Goal: Task Accomplishment & Management: Manage account settings

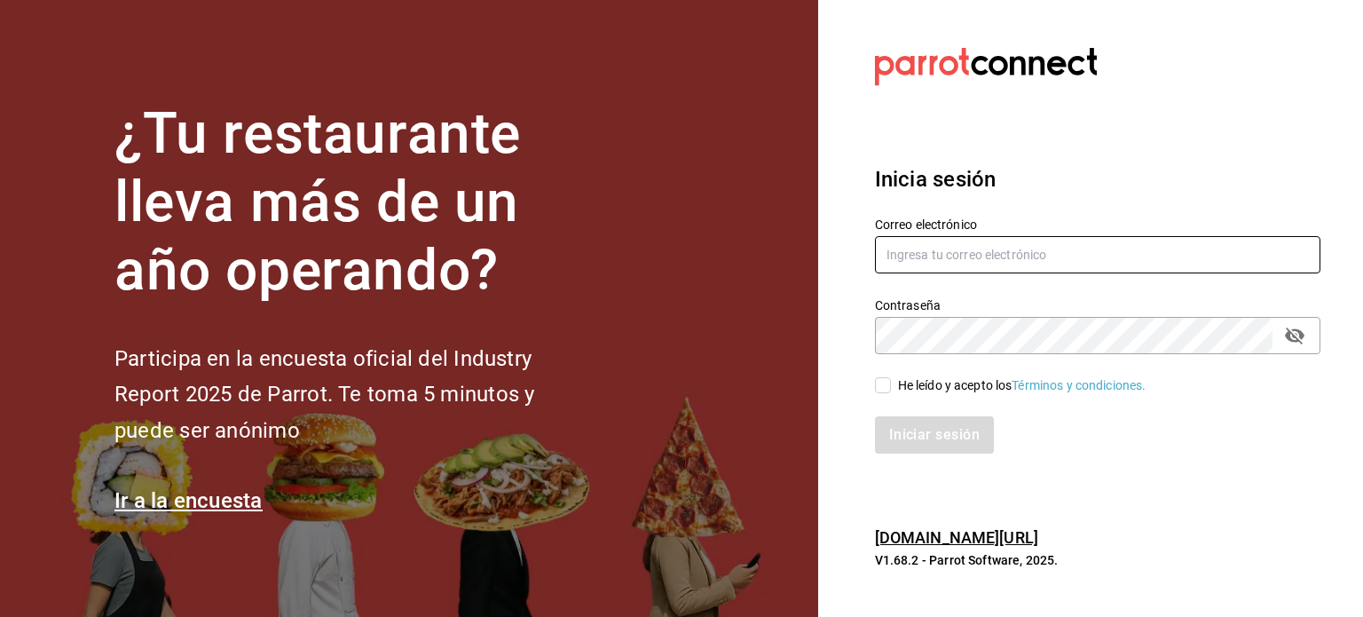
type input "[EMAIL_ADDRESS][PERSON_NAME][DOMAIN_NAME]"
click at [964, 266] on input "tacospedro@escobedo.com" at bounding box center [1098, 254] width 446 height 37
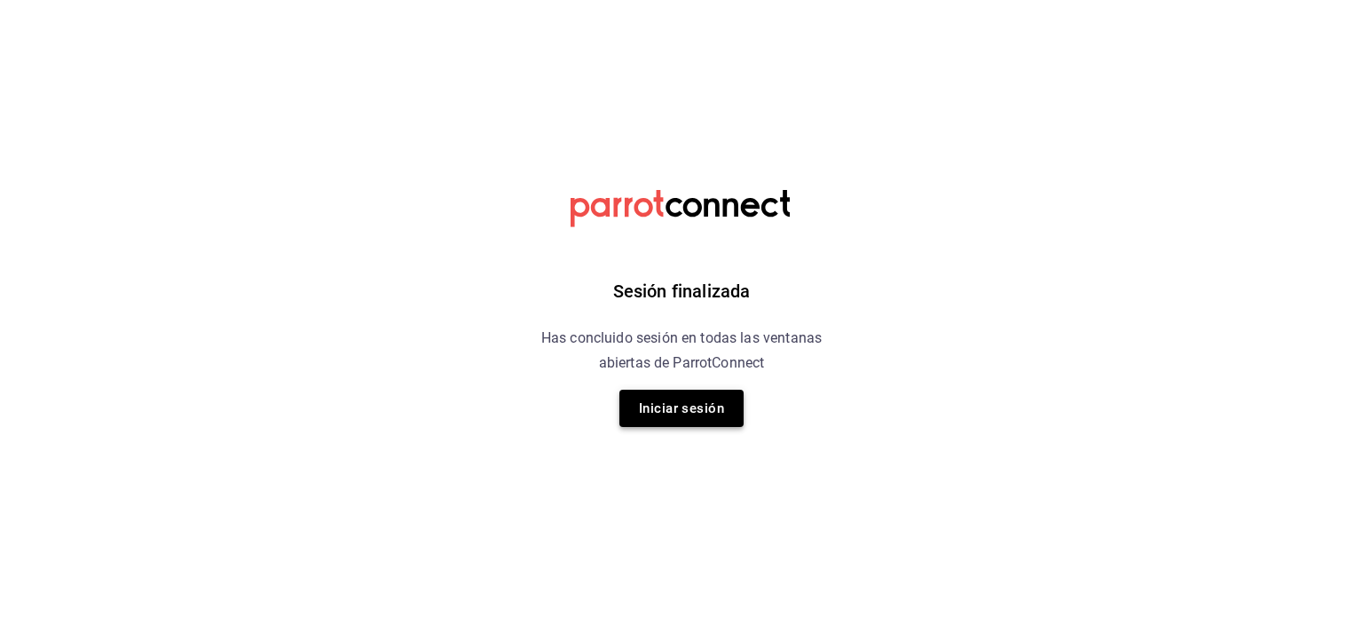
click at [718, 417] on button "Iniciar sesión" at bounding box center [682, 408] width 124 height 37
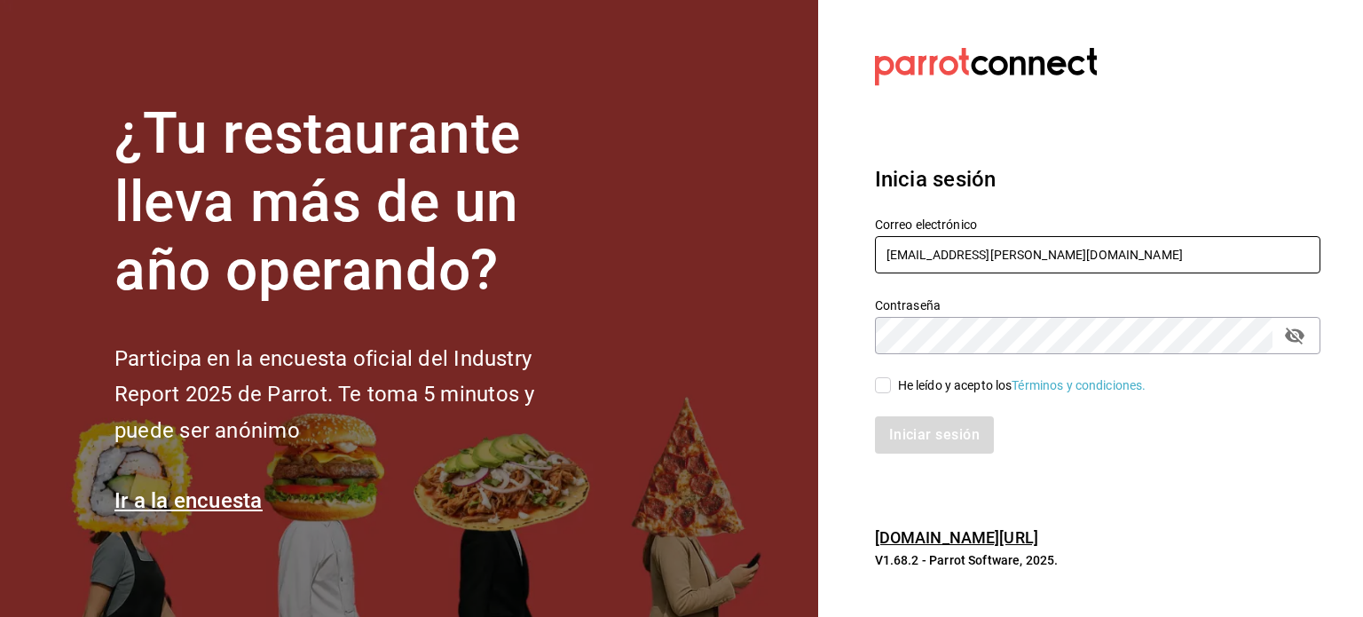
click at [1001, 253] on input "tacospedro@escobedo.com" at bounding box center [1098, 254] width 446 height 37
paste input "vaquitanegra@hidalg"
type input "vaquitanegra@hidalgo.com"
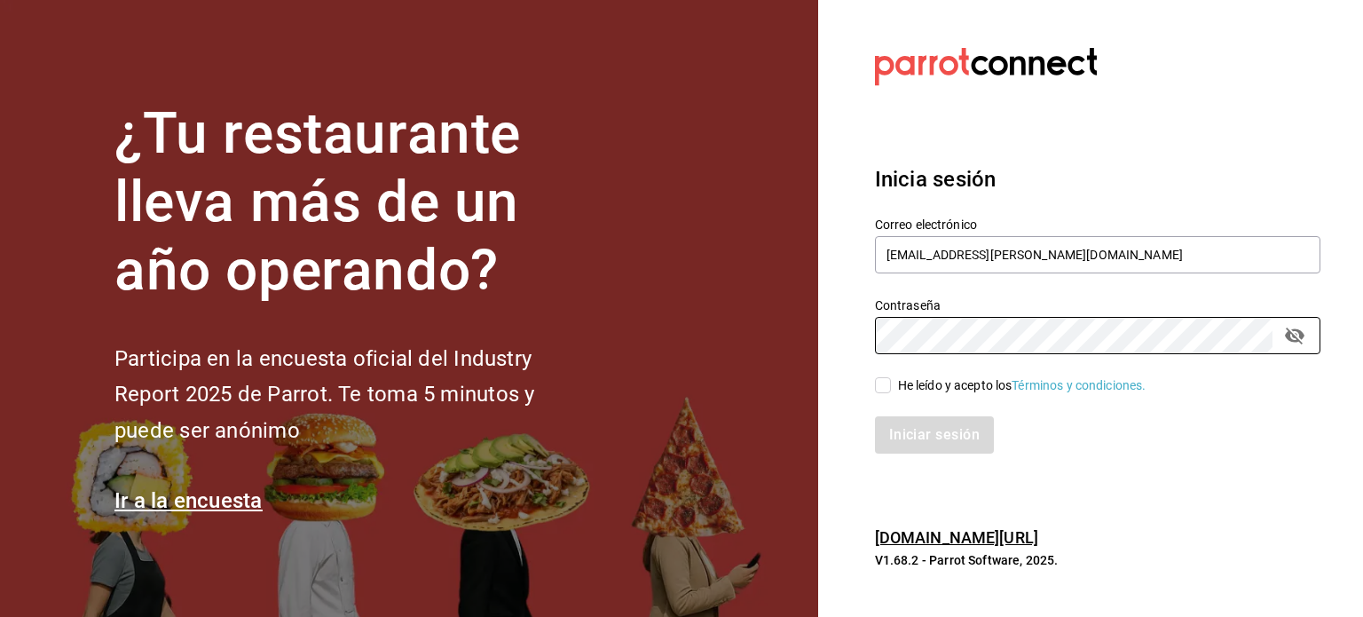
click at [938, 378] on div "He leído y acepto los Términos y condiciones." at bounding box center [1022, 385] width 249 height 19
click at [891, 378] on input "He leído y acepto los Términos y condiciones." at bounding box center [883, 385] width 16 height 16
checkbox input "true"
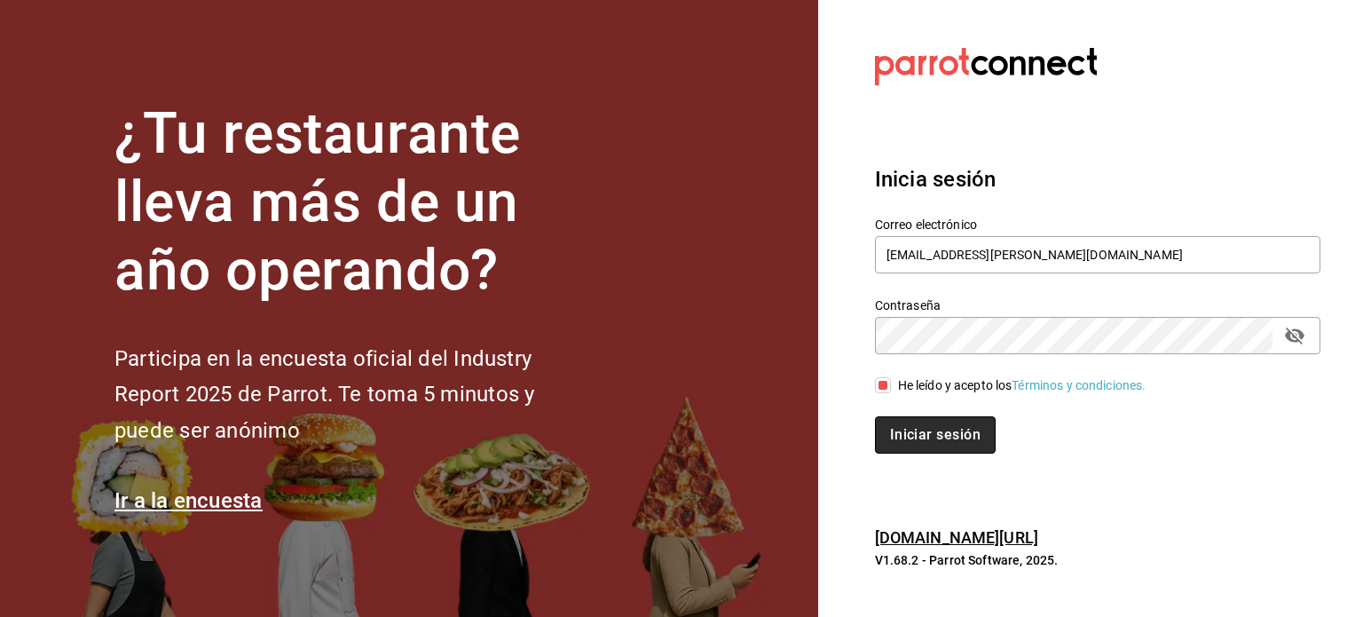
click at [937, 430] on button "Iniciar sesión" at bounding box center [935, 434] width 121 height 37
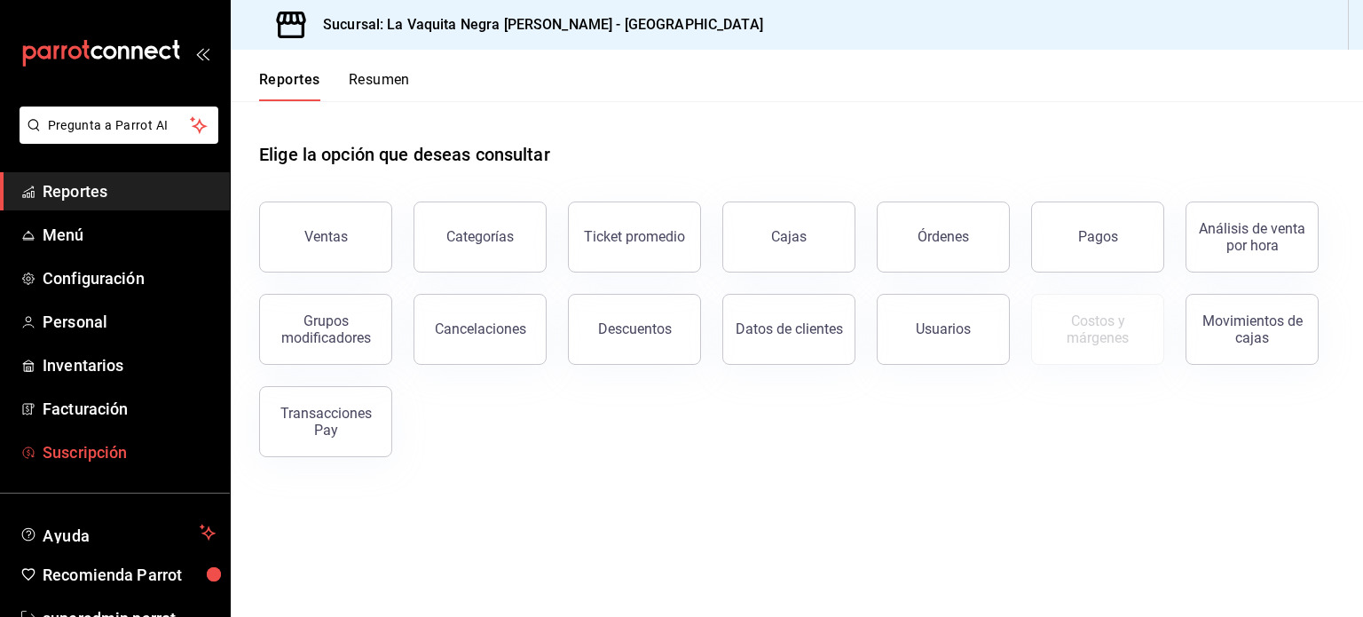
click at [82, 462] on span "Suscripción" at bounding box center [129, 452] width 173 height 24
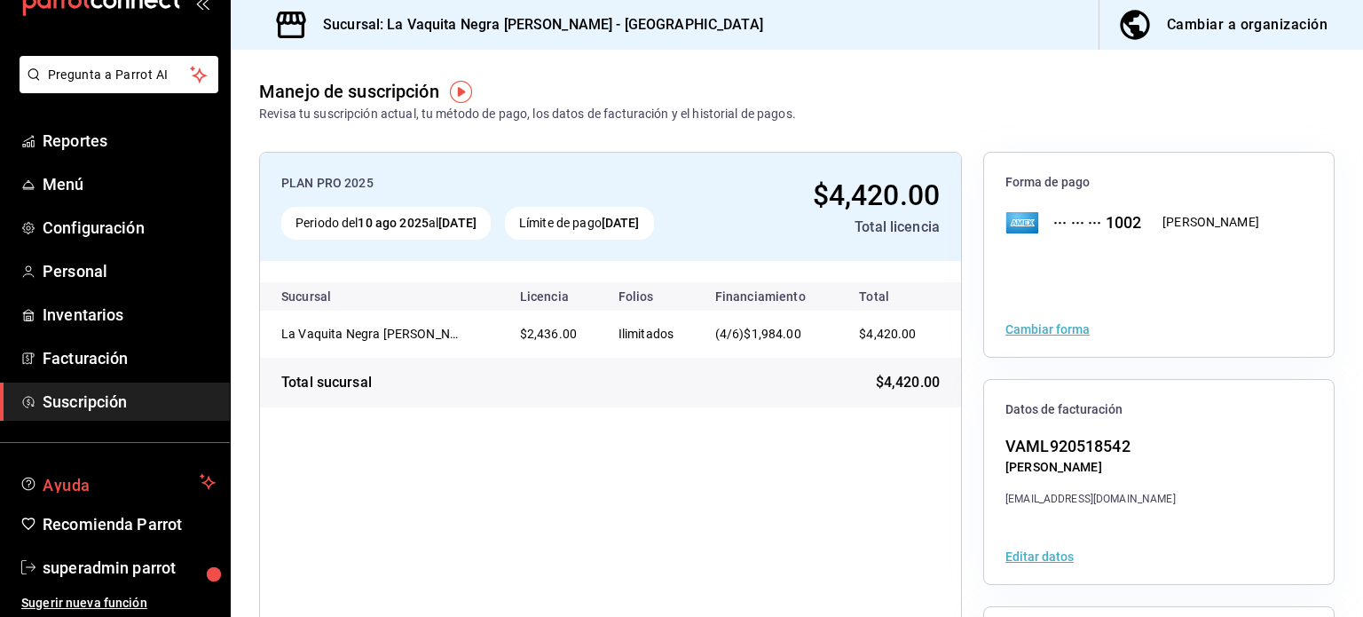
scroll to position [52, 0]
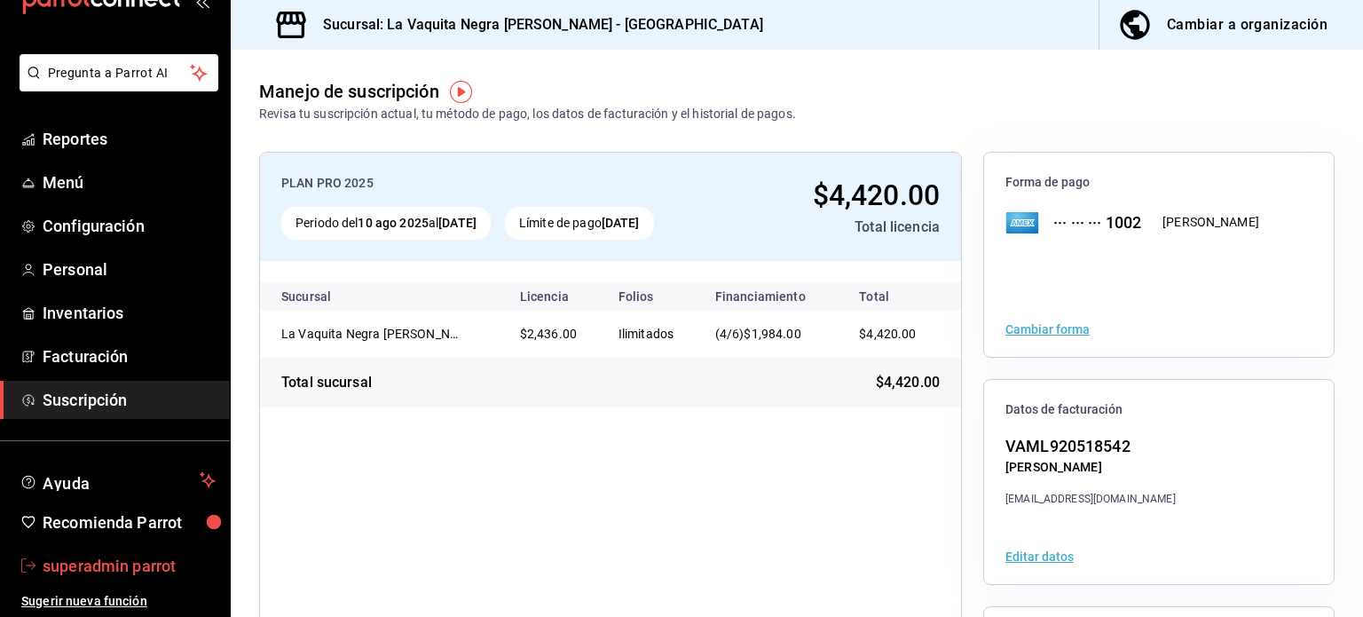
click at [81, 572] on span "superadmin parrot" at bounding box center [129, 566] width 173 height 24
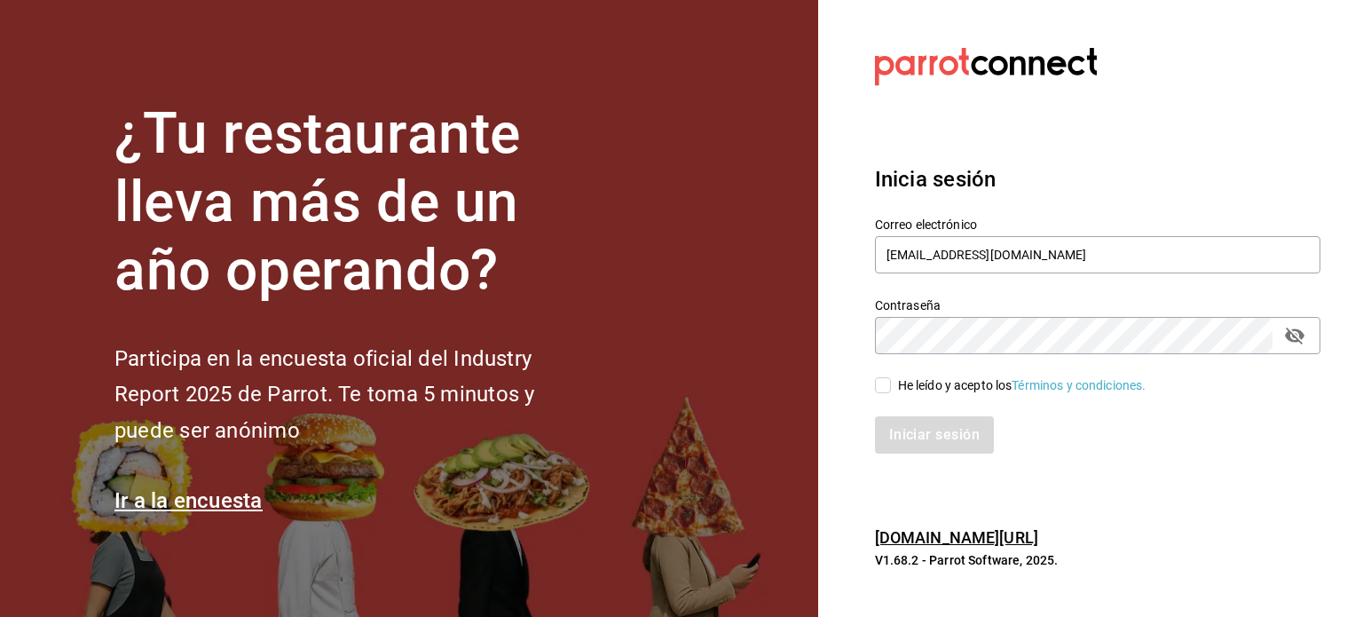
click at [937, 278] on div "Contraseña Contraseña" at bounding box center [1087, 315] width 467 height 78
click at [949, 258] on input "vaquitanegra@hidalgo.com" at bounding box center [1098, 254] width 446 height 37
paste input "angelopolitano@cdmx"
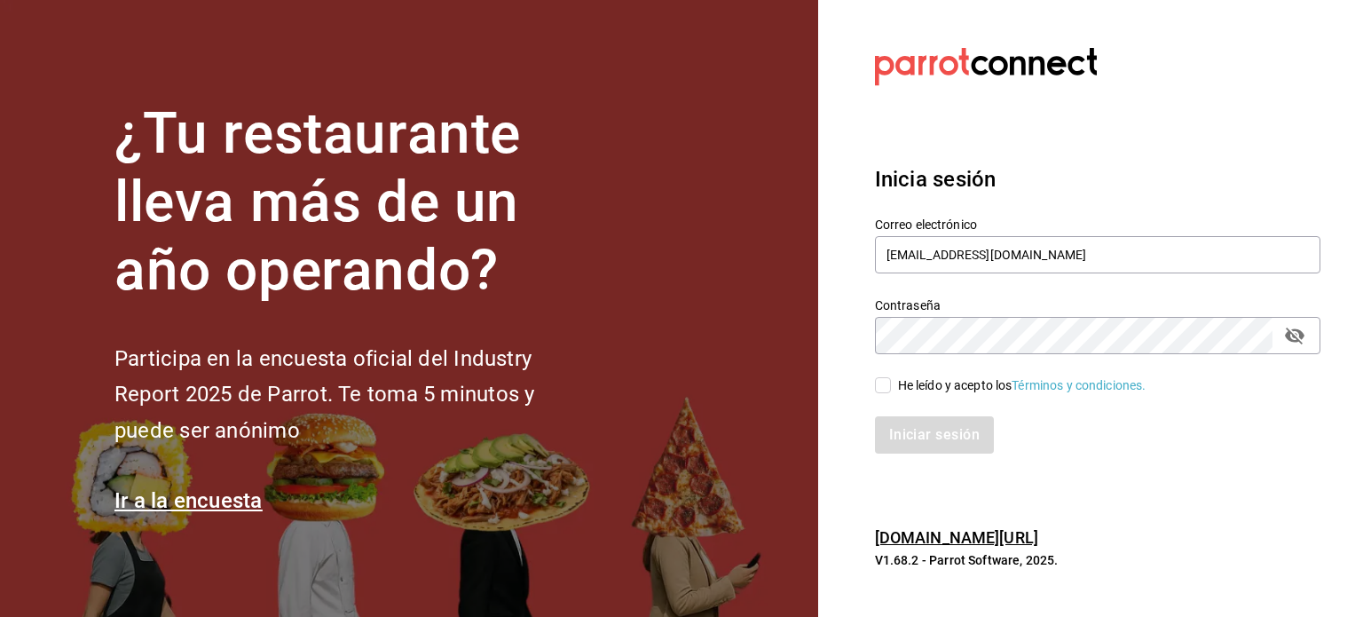
type input "angelopolitano@cdmx.com"
click at [935, 375] on div "He leído y acepto los Términos y condiciones." at bounding box center [1098, 385] width 446 height 20
click at [932, 393] on div "He leído y acepto los Términos y condiciones." at bounding box center [1022, 385] width 249 height 19
click at [891, 393] on input "He leído y acepto los Términos y condiciones." at bounding box center [883, 385] width 16 height 16
checkbox input "true"
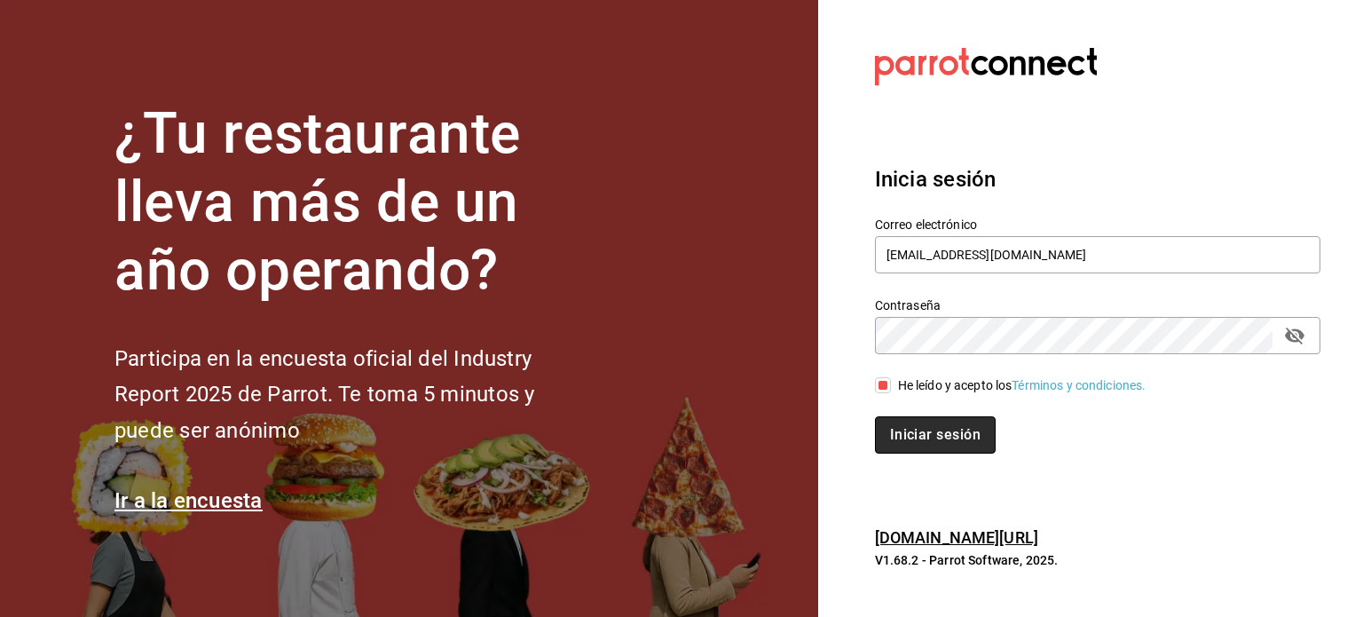
click at [935, 436] on button "Iniciar sesión" at bounding box center [935, 434] width 121 height 37
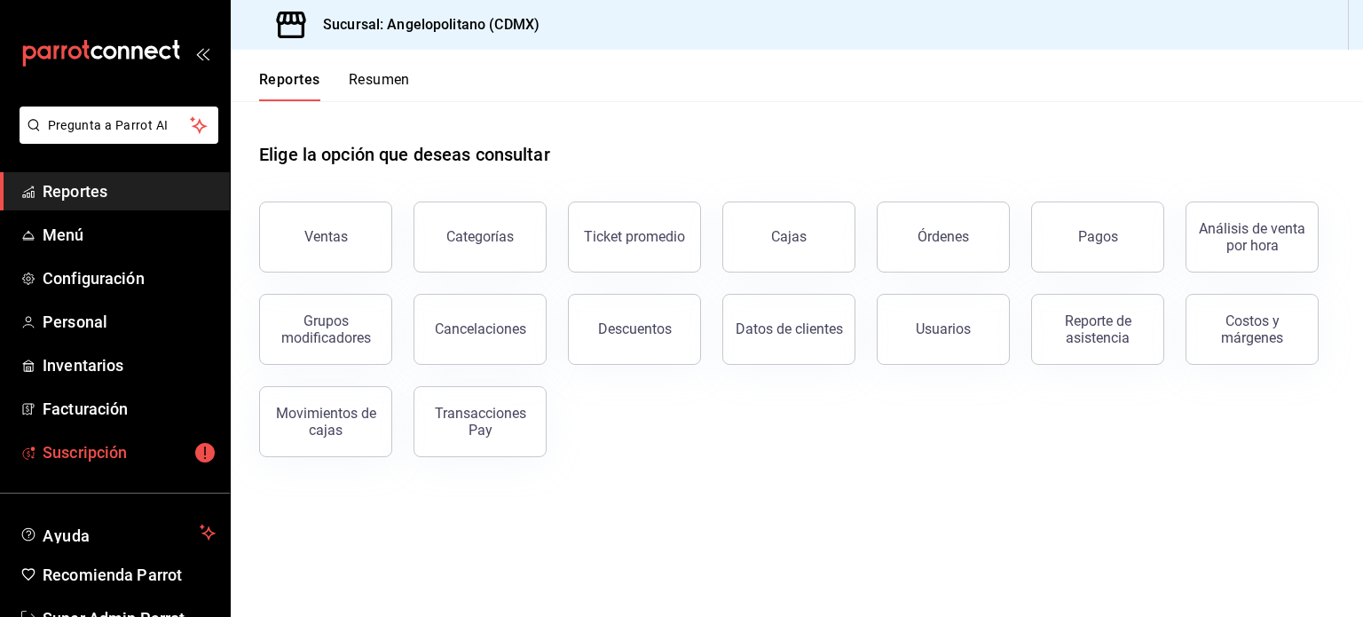
click at [111, 446] on span "Suscripción" at bounding box center [129, 452] width 173 height 24
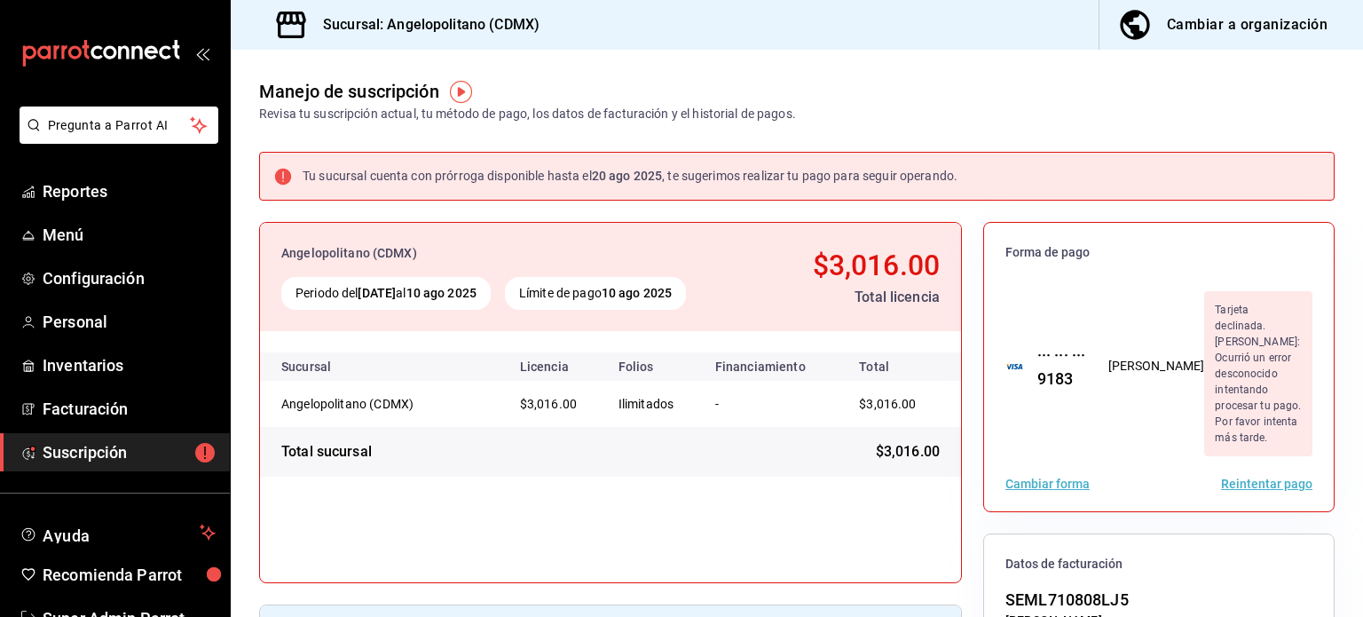
click at [1265, 477] on button "Reintentar pago" at bounding box center [1266, 483] width 91 height 12
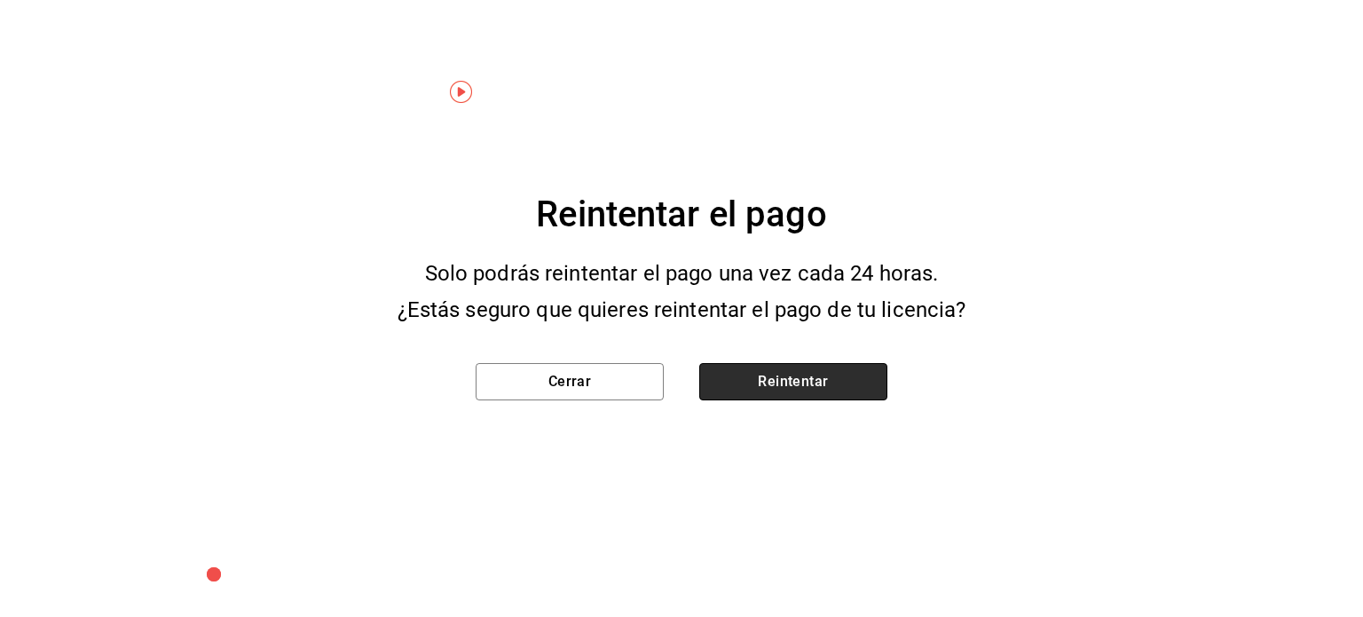
click at [785, 368] on button "Reintentar" at bounding box center [793, 381] width 188 height 37
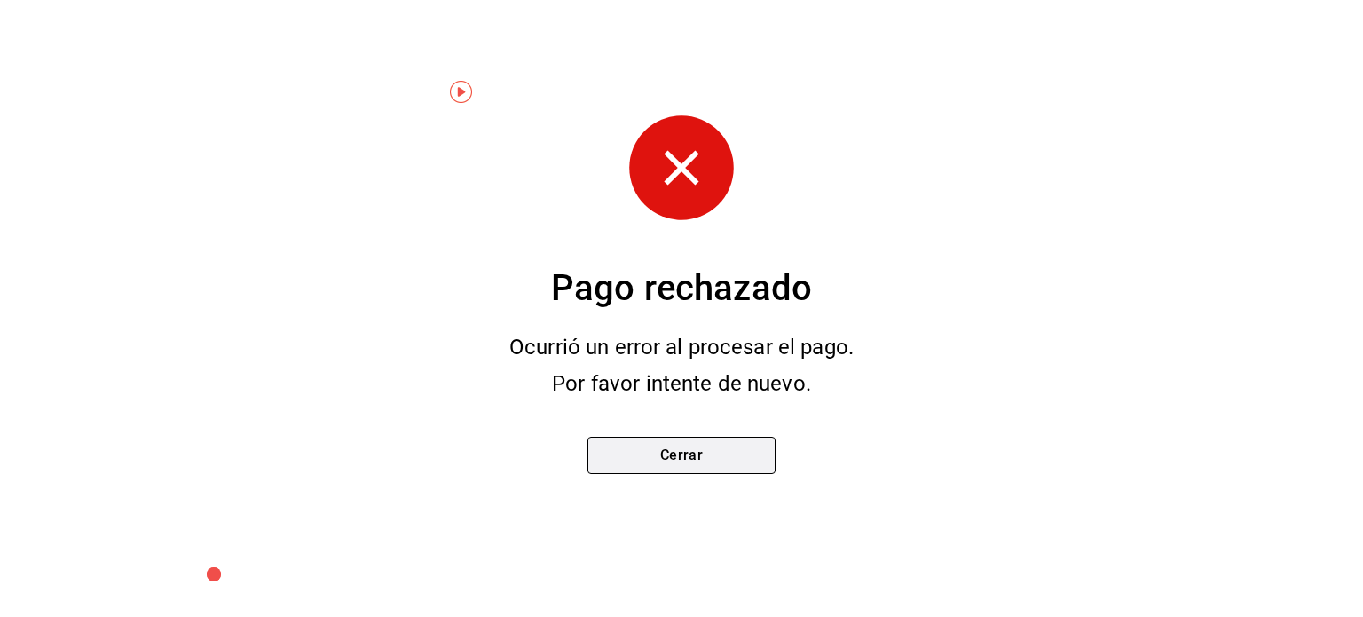
click at [749, 470] on button "Cerrar" at bounding box center [682, 455] width 188 height 37
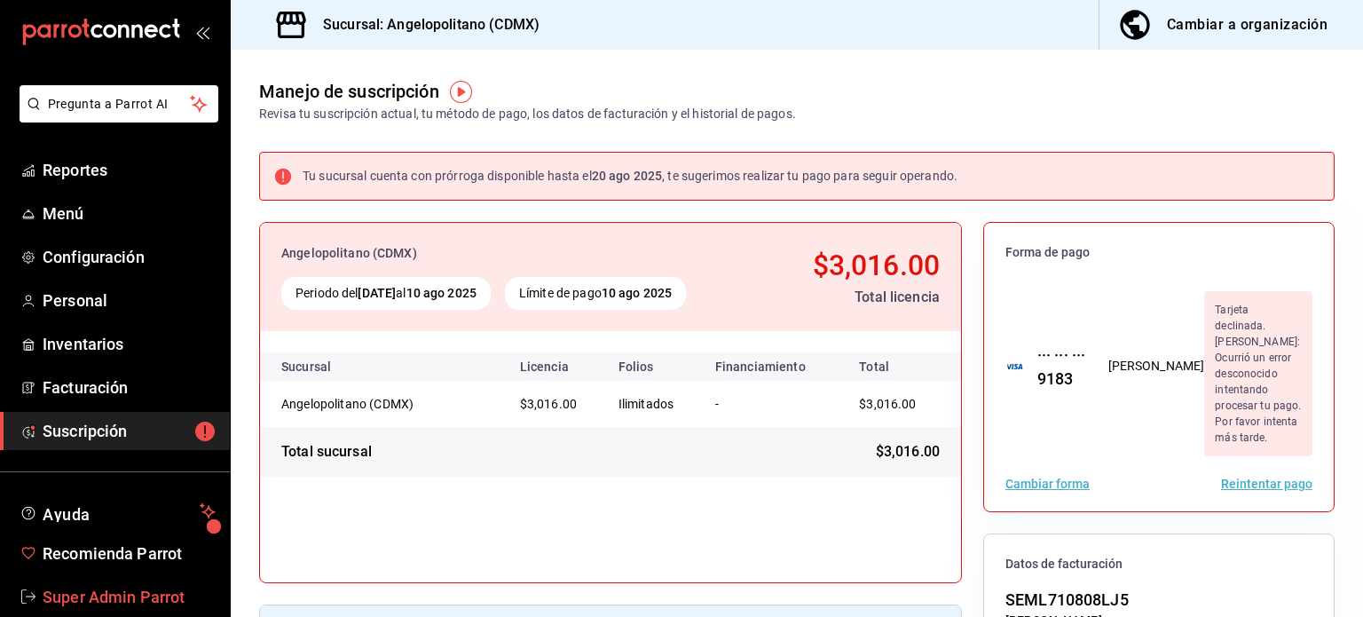
scroll to position [52, 0]
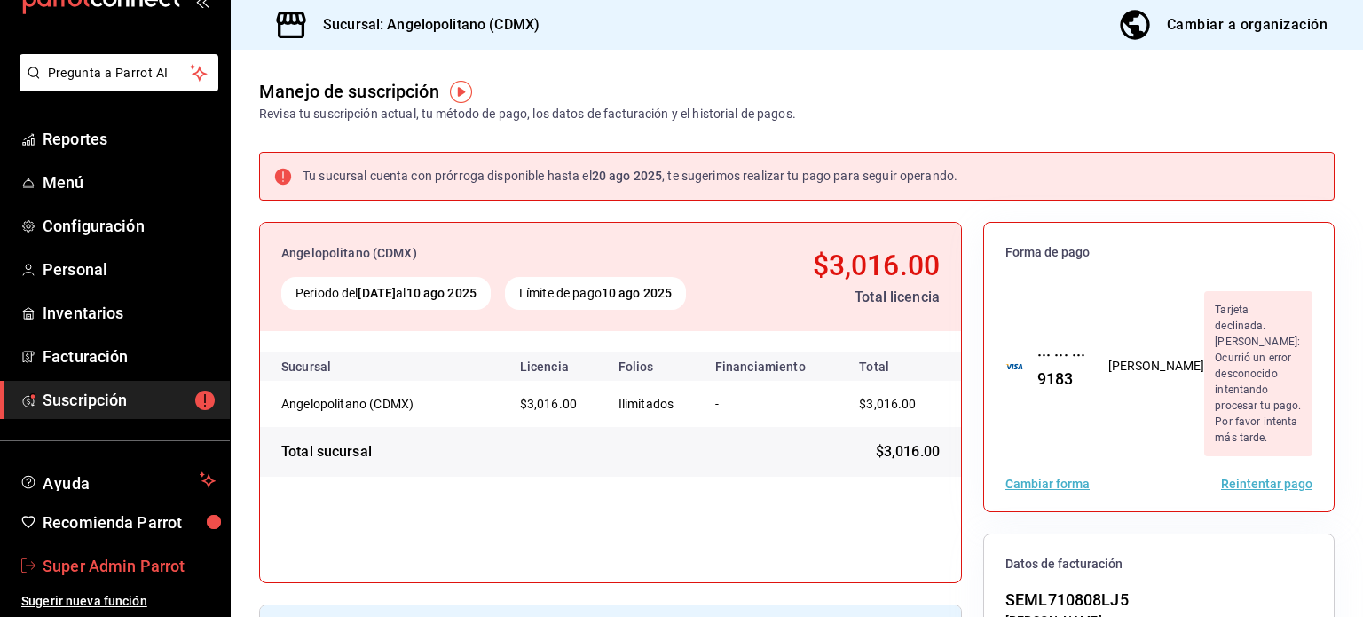
click at [105, 560] on span "Super Admin Parrot" at bounding box center [129, 566] width 173 height 24
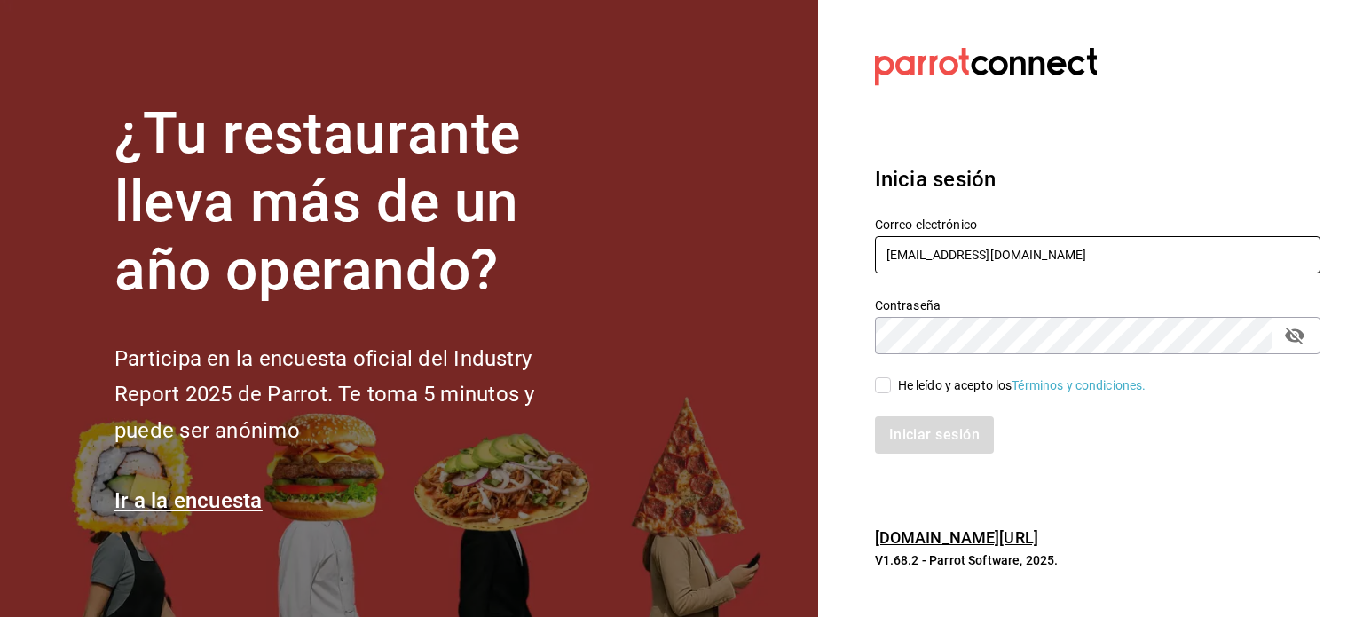
click at [1006, 249] on input "angelopolitano@cdmx.com" at bounding box center [1098, 254] width 446 height 37
paste input "laluna@sanpedro"
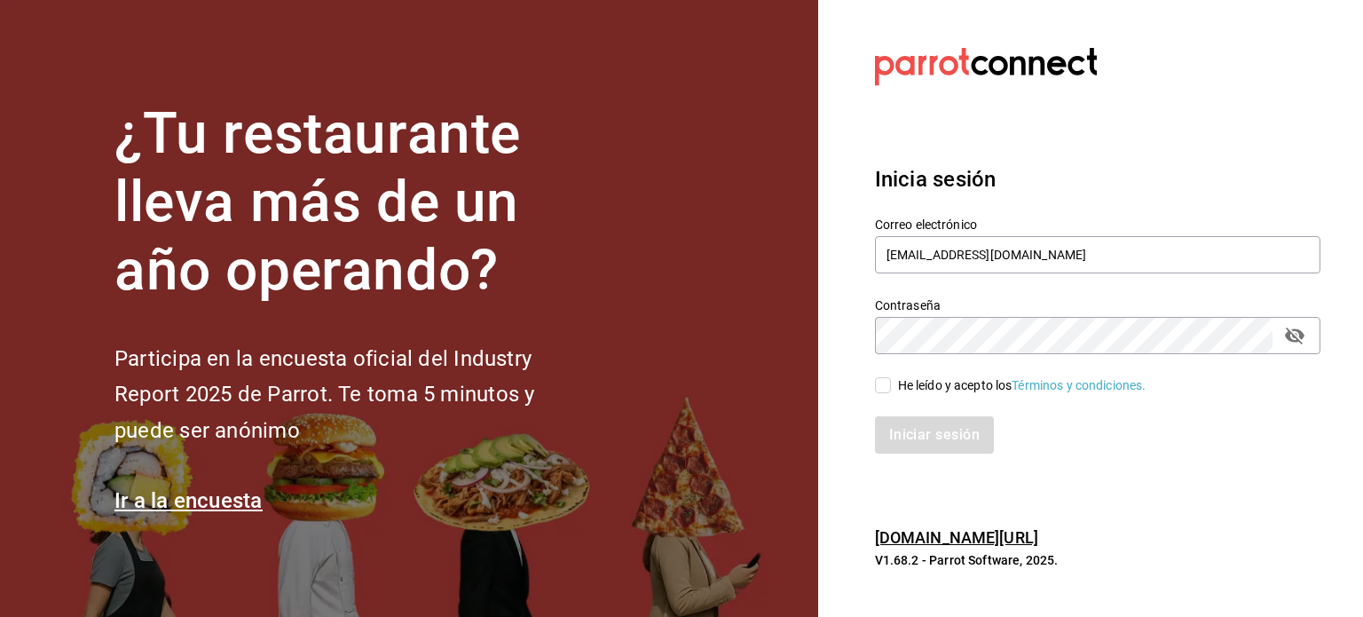
type input "laluna@sanpedro.com"
click at [927, 381] on div "He leído y acepto los Términos y condiciones." at bounding box center [1022, 385] width 249 height 19
click at [891, 381] on input "He leído y acepto los Términos y condiciones." at bounding box center [883, 385] width 16 height 16
checkbox input "true"
click at [931, 434] on button "Iniciar sesión" at bounding box center [935, 434] width 121 height 37
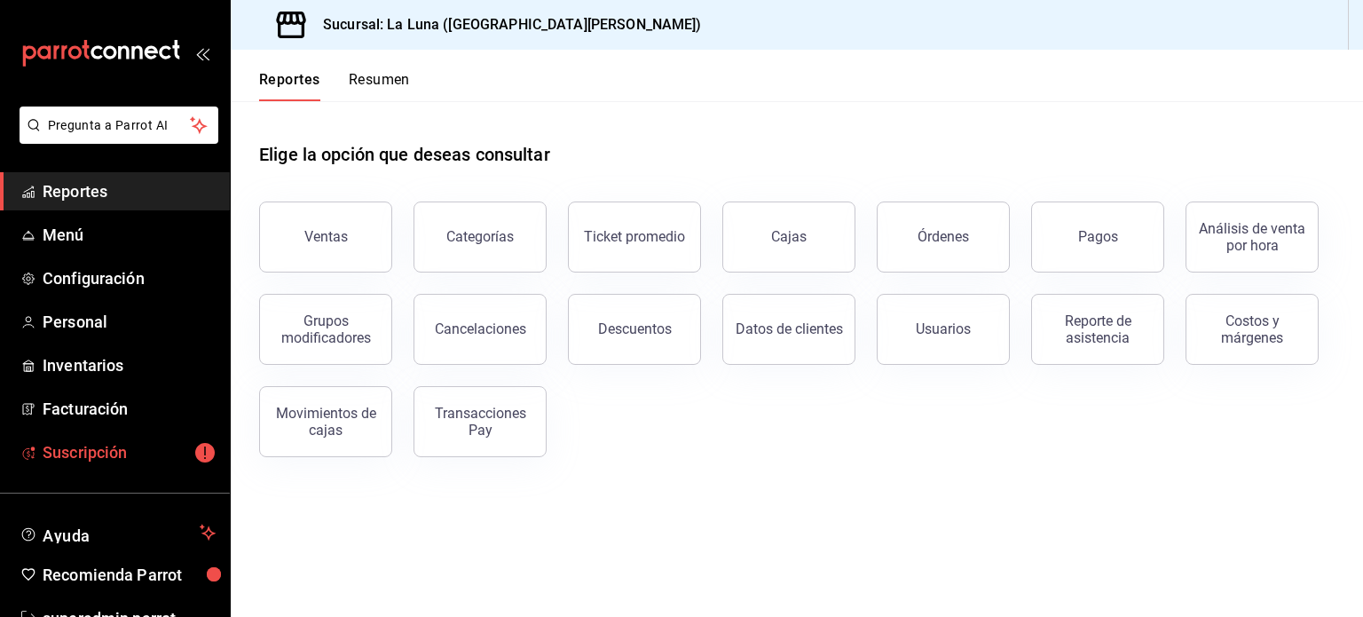
click at [83, 457] on span "Suscripción" at bounding box center [129, 452] width 173 height 24
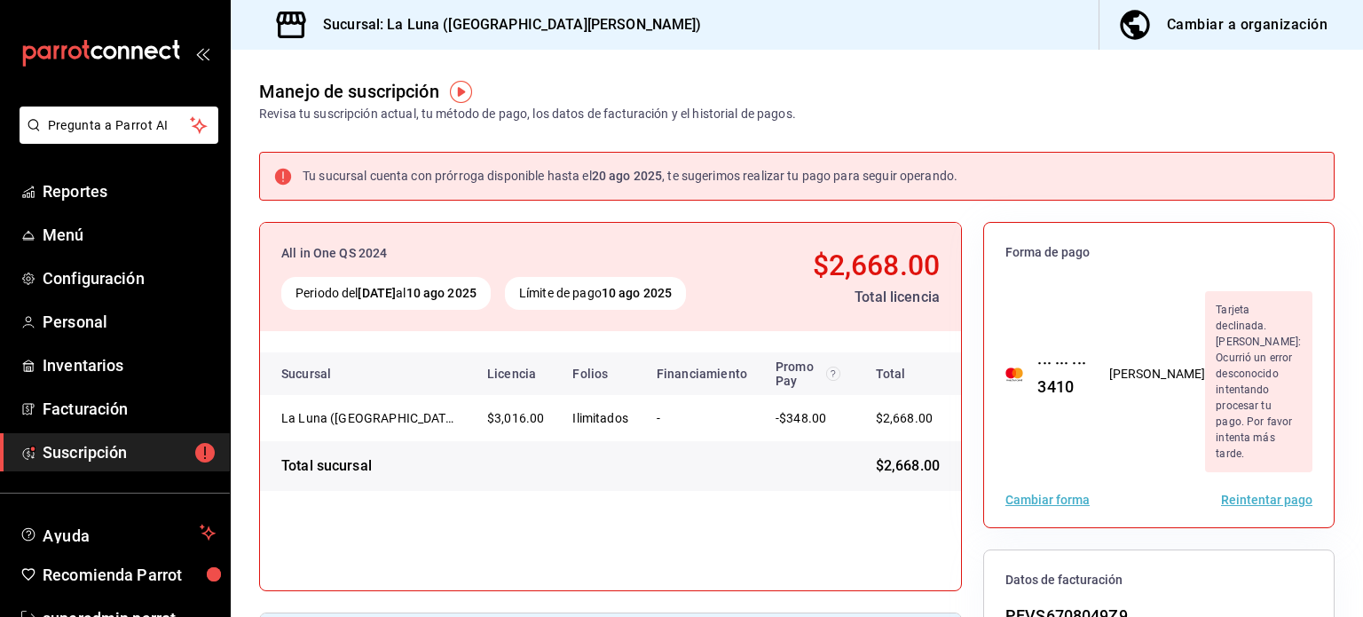
click at [1235, 493] on button "Reintentar pago" at bounding box center [1266, 499] width 91 height 12
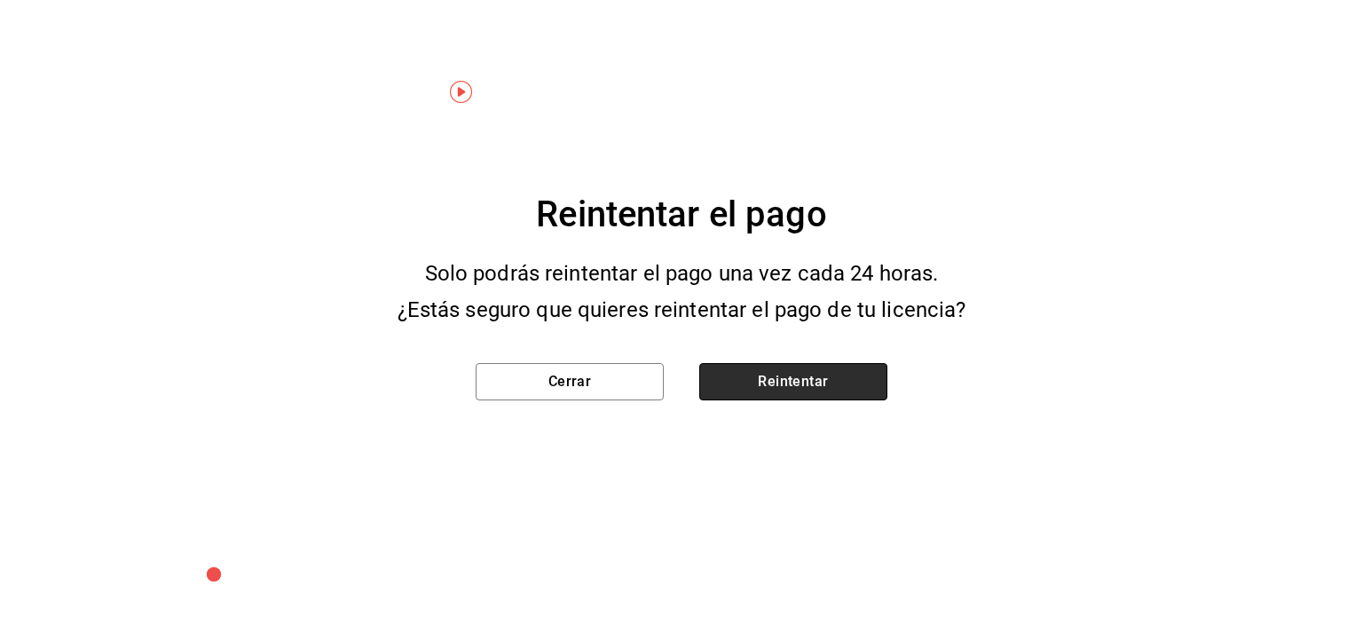
click at [784, 389] on button "Reintentar" at bounding box center [793, 381] width 188 height 37
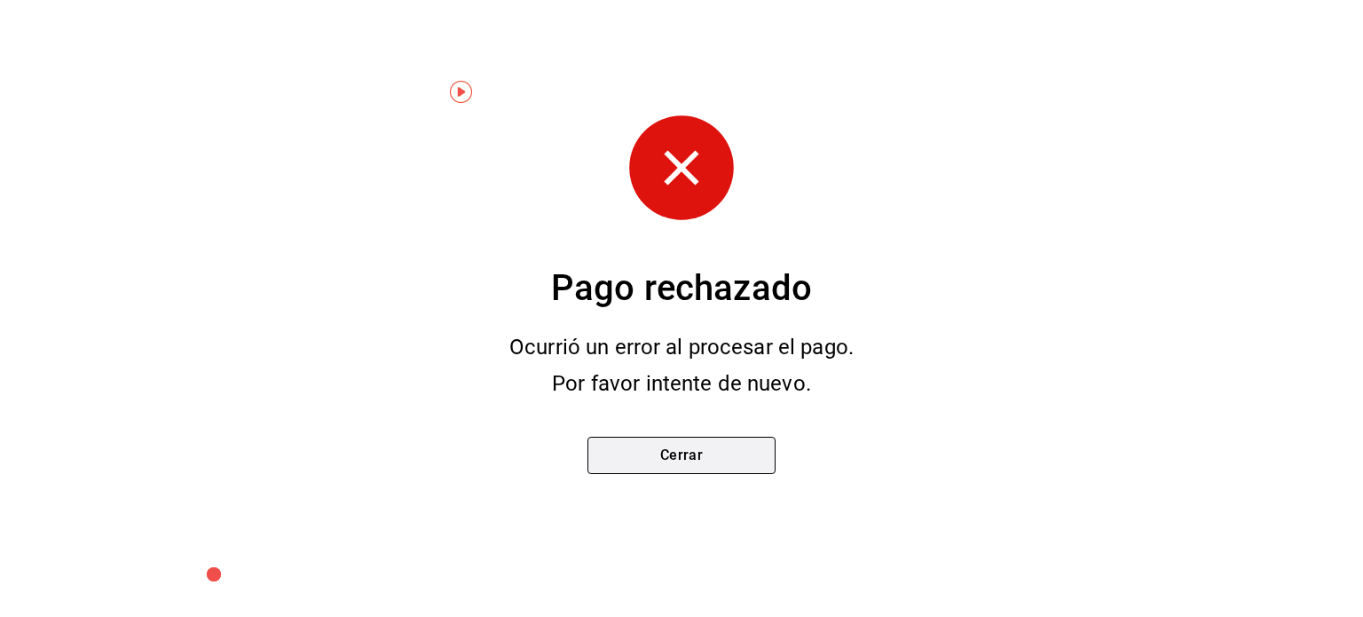
click at [710, 450] on button "Cerrar" at bounding box center [682, 455] width 188 height 37
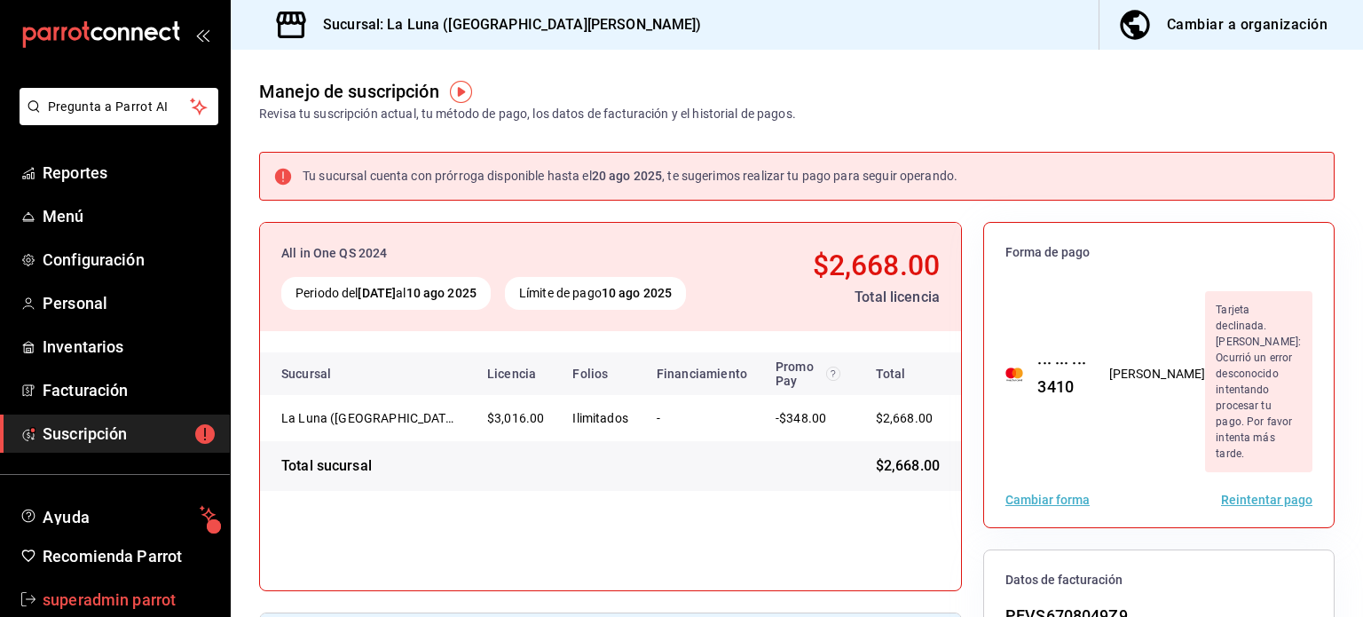
scroll to position [52, 0]
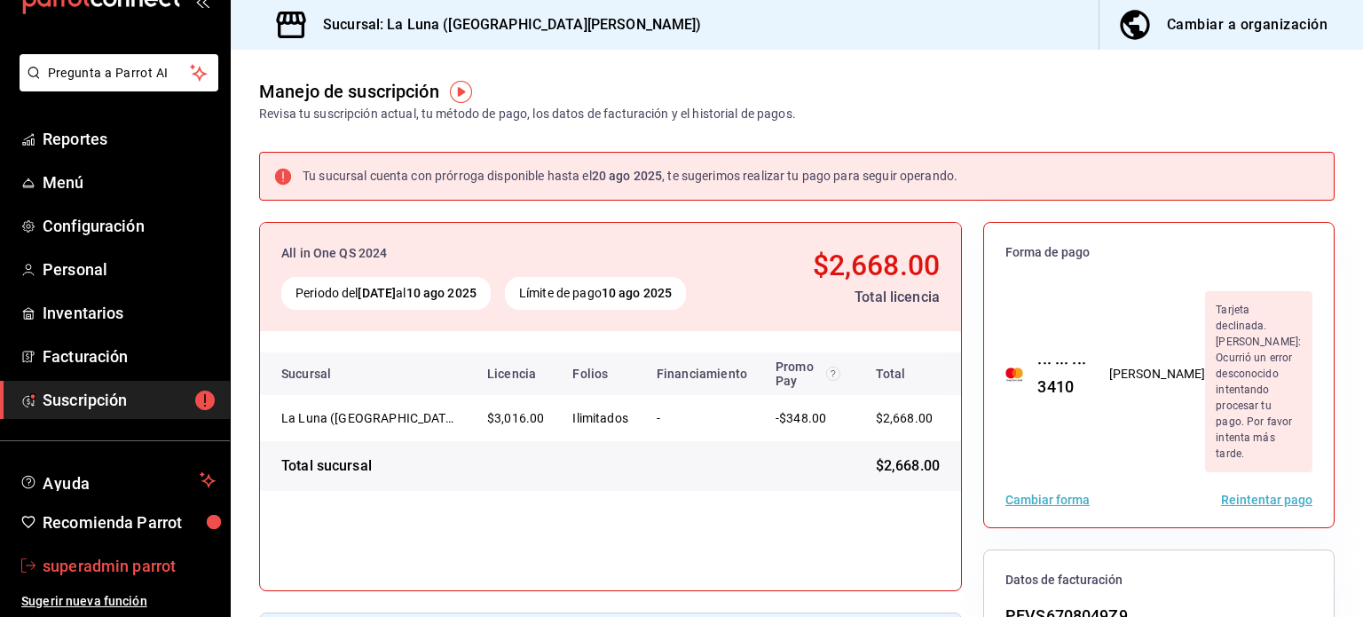
click at [96, 563] on span "superadmin parrot" at bounding box center [129, 566] width 173 height 24
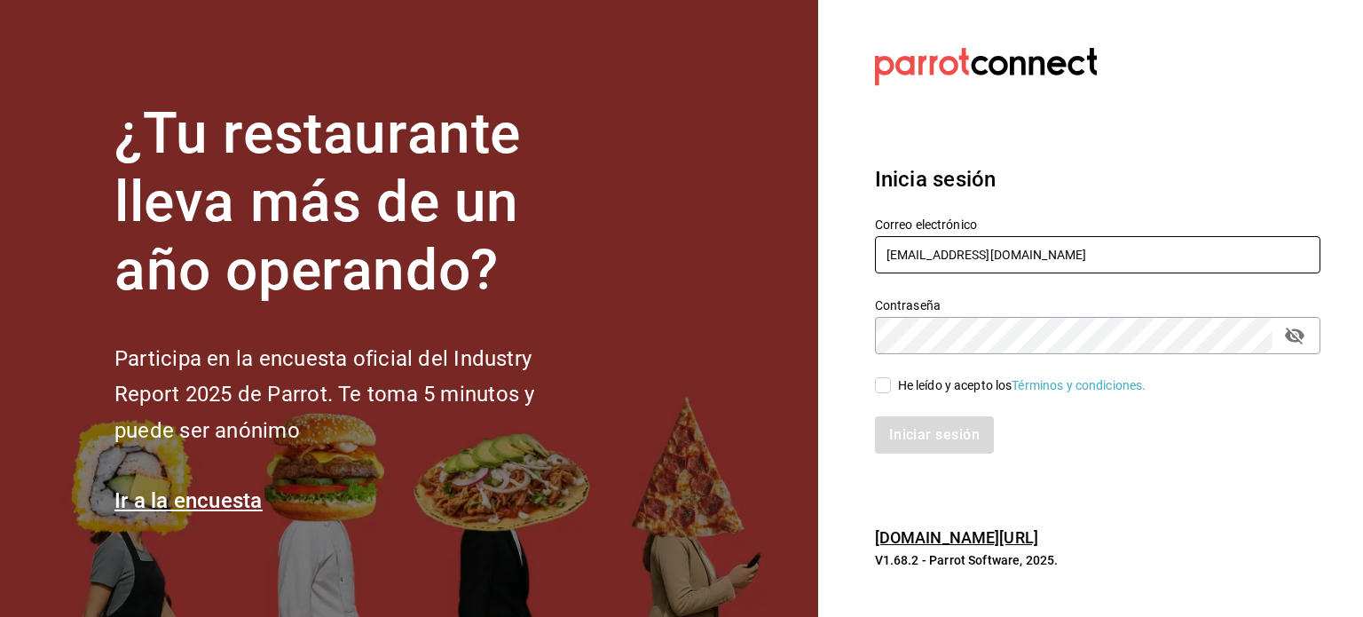
click at [959, 241] on input "laluna@sanpedro.com" at bounding box center [1098, 254] width 446 height 37
paste input "kupu@anzures"
type input "[EMAIL_ADDRESS][PERSON_NAME][DOMAIN_NAME]"
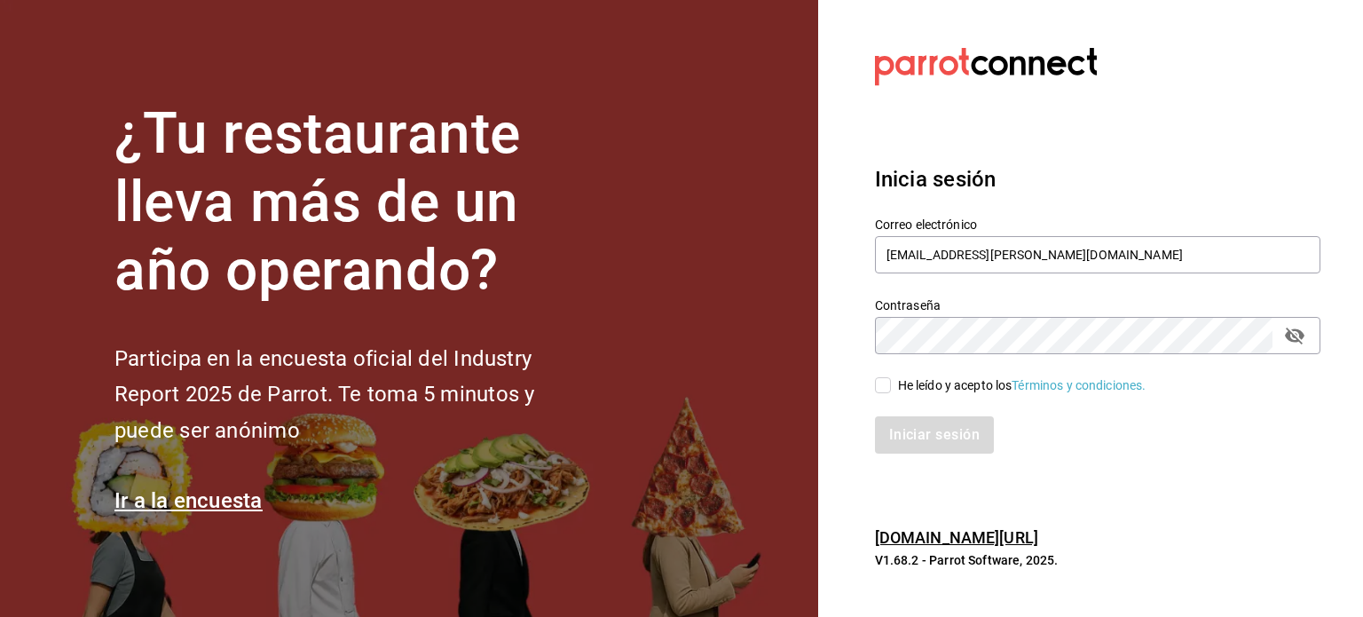
drag, startPoint x: 868, startPoint y: 404, endPoint x: 888, endPoint y: 390, distance: 24.9
click at [869, 404] on div "Iniciar sesión" at bounding box center [1087, 424] width 467 height 59
click at [888, 390] on input "He leído y acepto los Términos y condiciones." at bounding box center [883, 385] width 16 height 16
checkbox input "true"
click at [919, 429] on button "Iniciar sesión" at bounding box center [935, 434] width 121 height 37
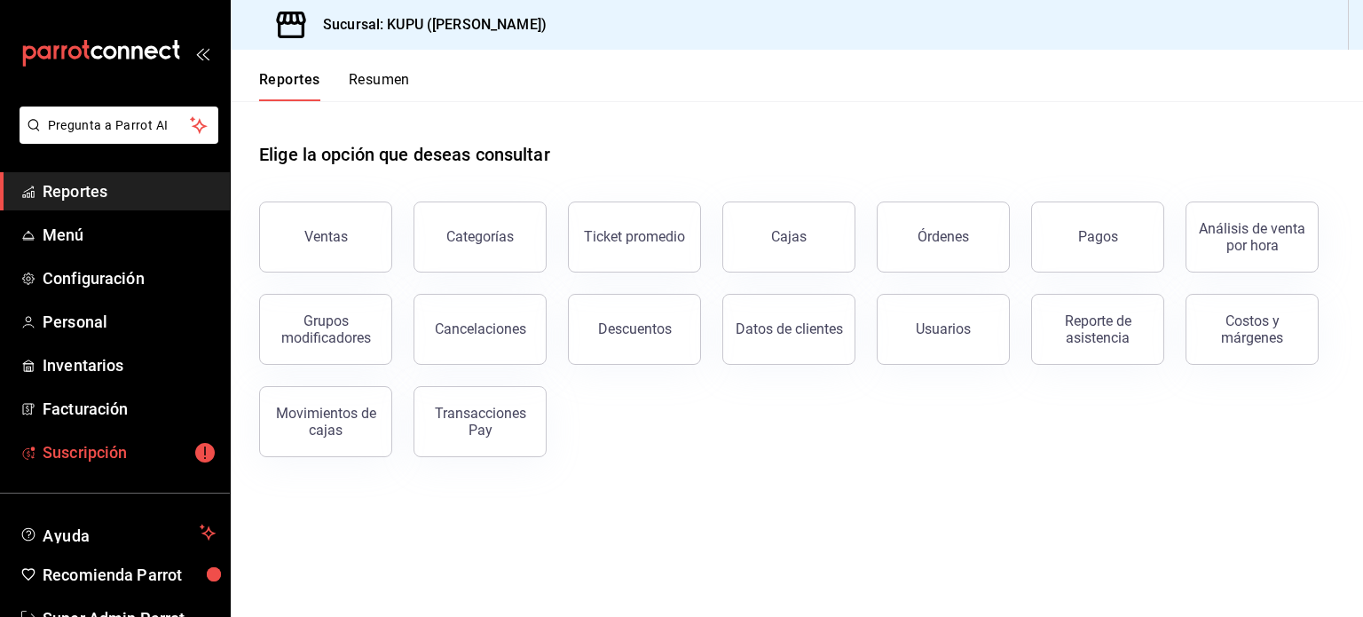
click at [109, 445] on span "Suscripción" at bounding box center [129, 452] width 173 height 24
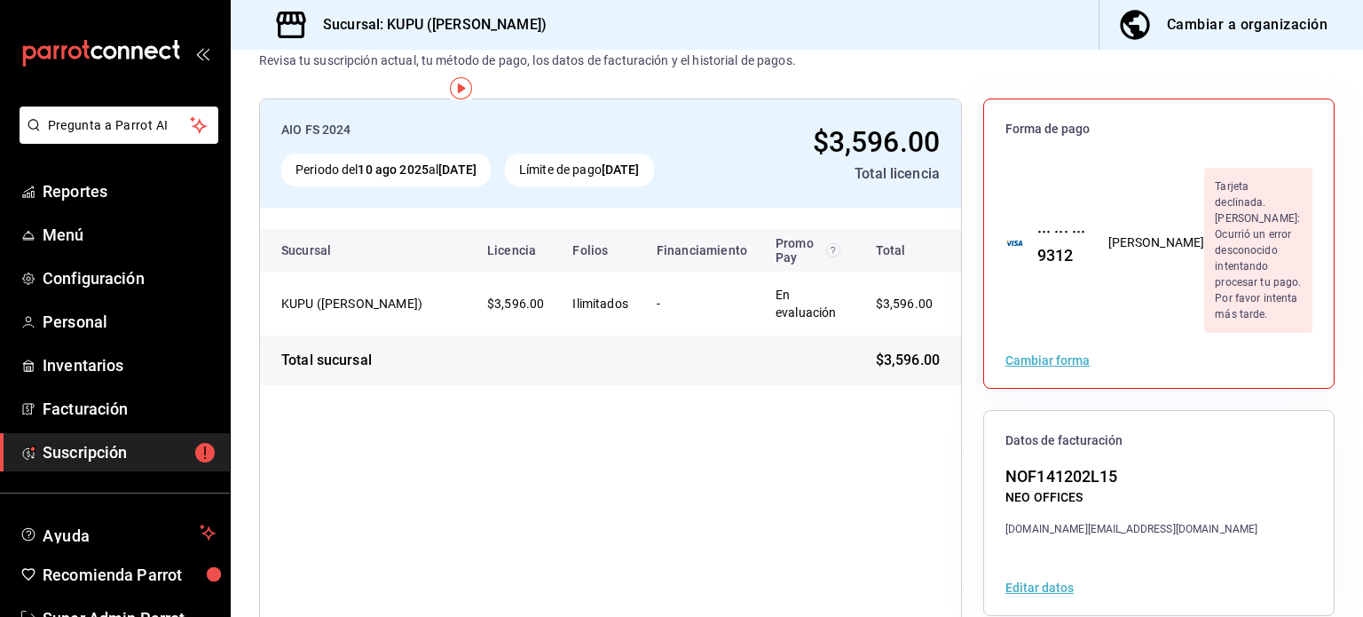
scroll to position [242, 0]
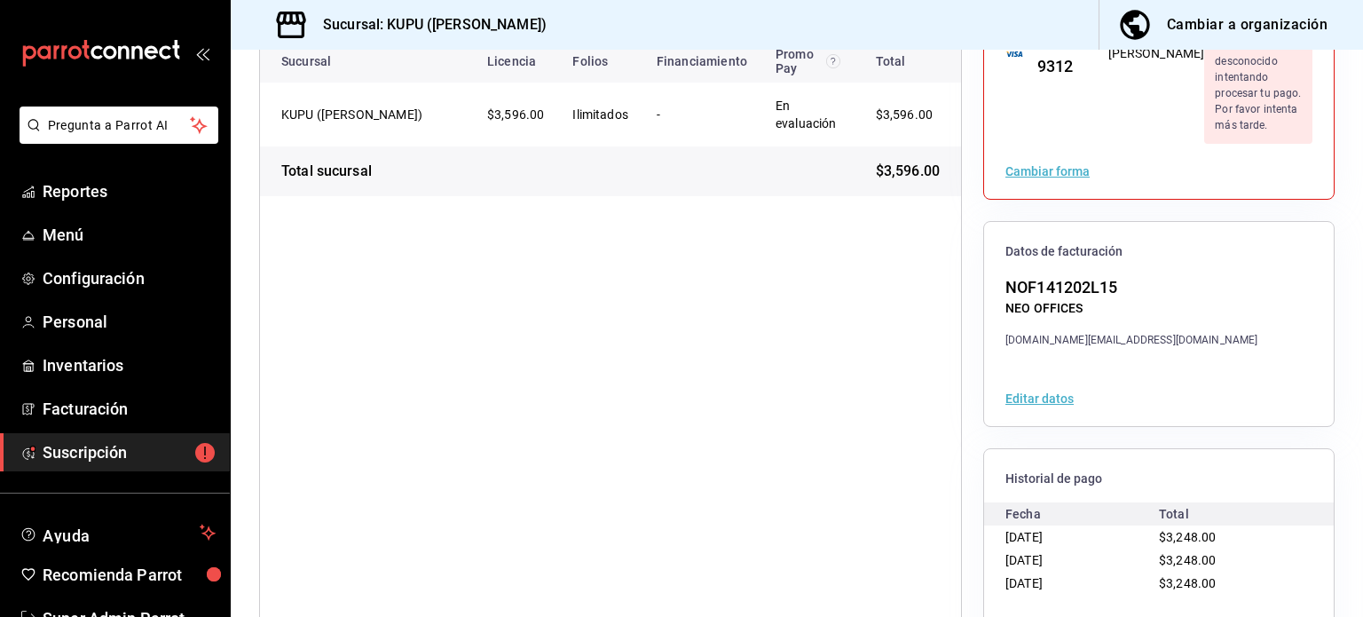
click at [1044, 616] on button "Ver historial" at bounding box center [1040, 626] width 69 height 12
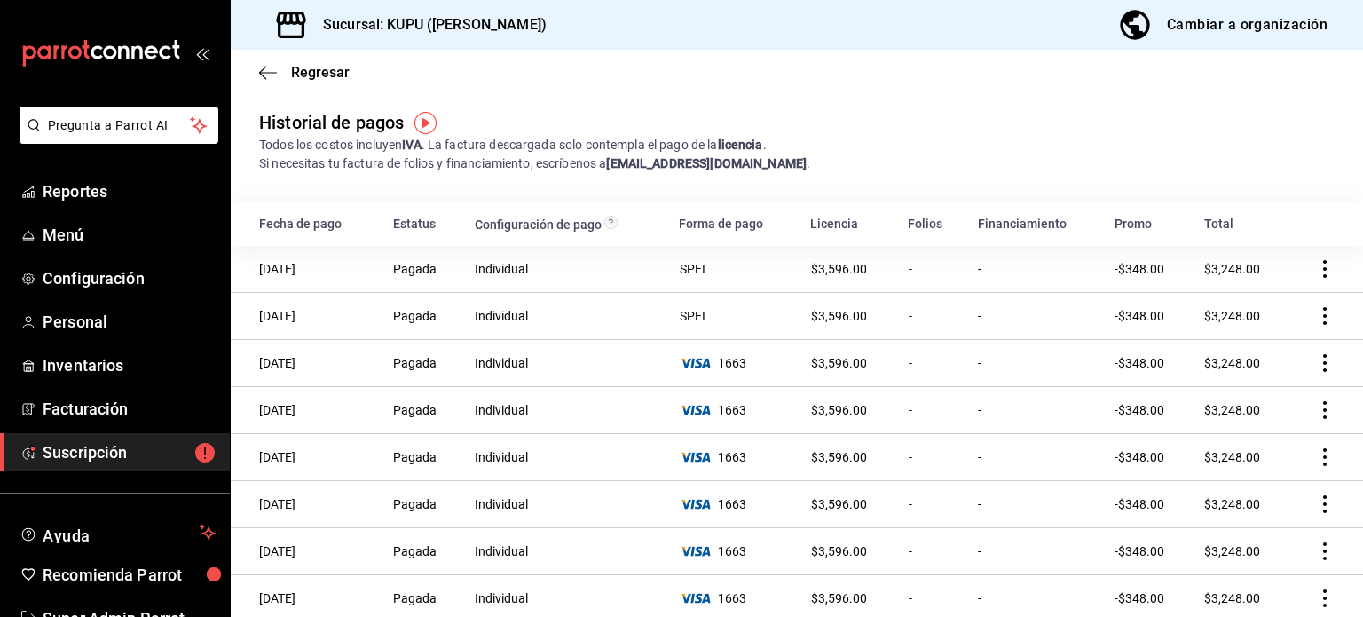
click at [108, 454] on span "Suscripción" at bounding box center [129, 452] width 173 height 24
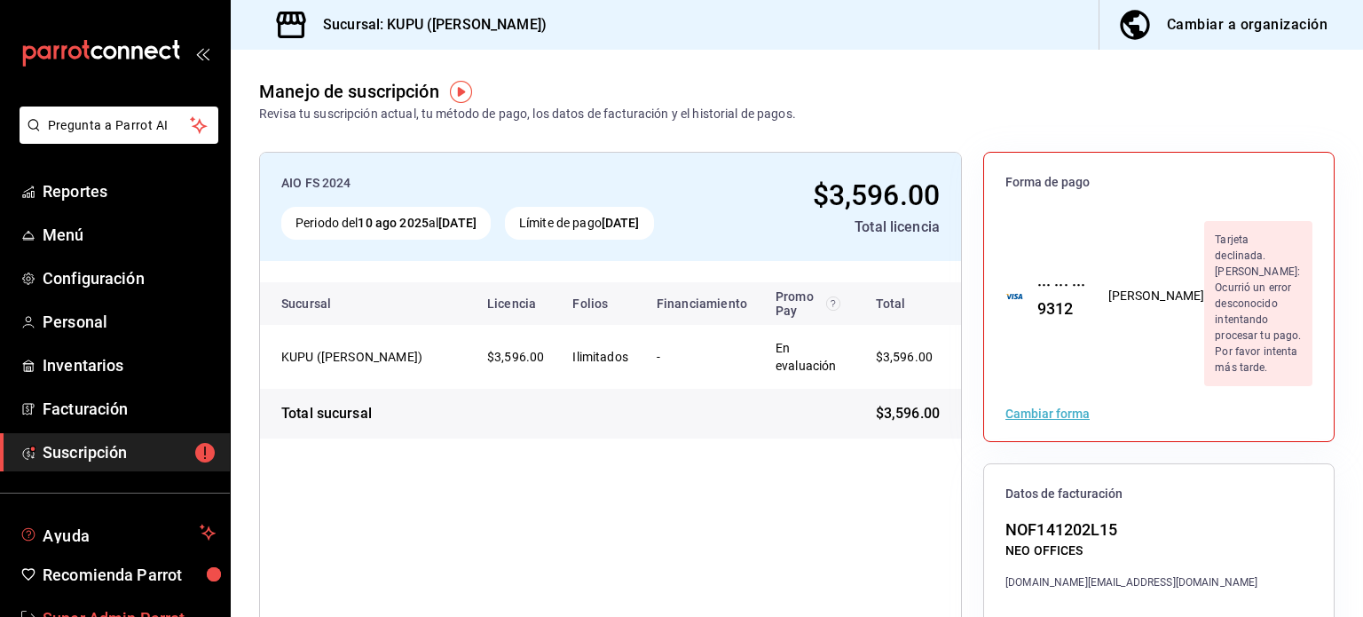
scroll to position [52, 0]
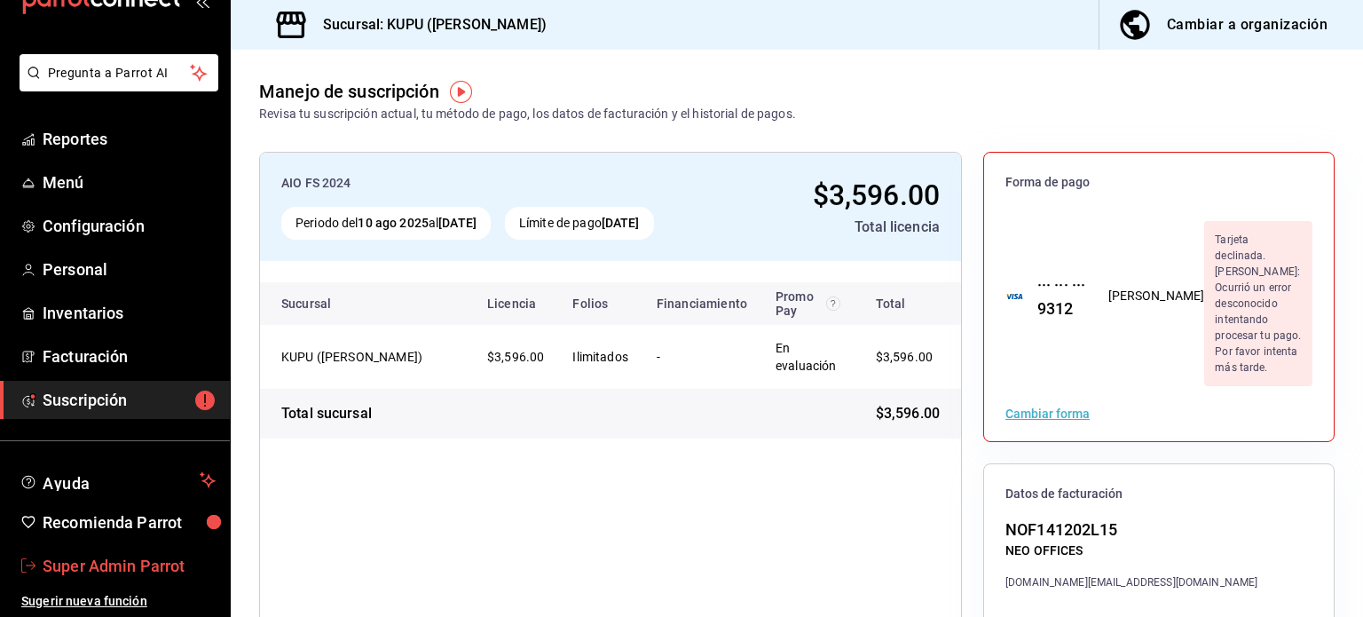
click at [108, 548] on link "Super Admin Parrot" at bounding box center [115, 566] width 230 height 38
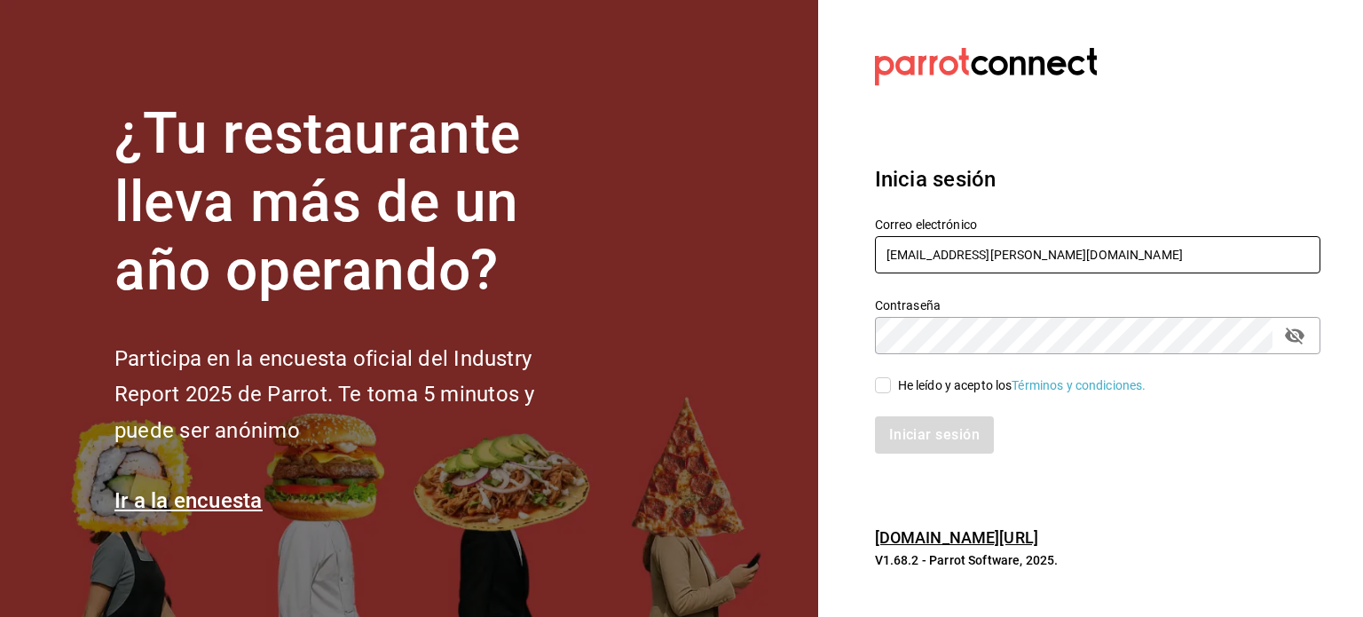
click at [951, 254] on input "kupu@anzures.com" at bounding box center [1098, 254] width 446 height 37
paste input "reyna@bc"
type input "reyna@bcs.com"
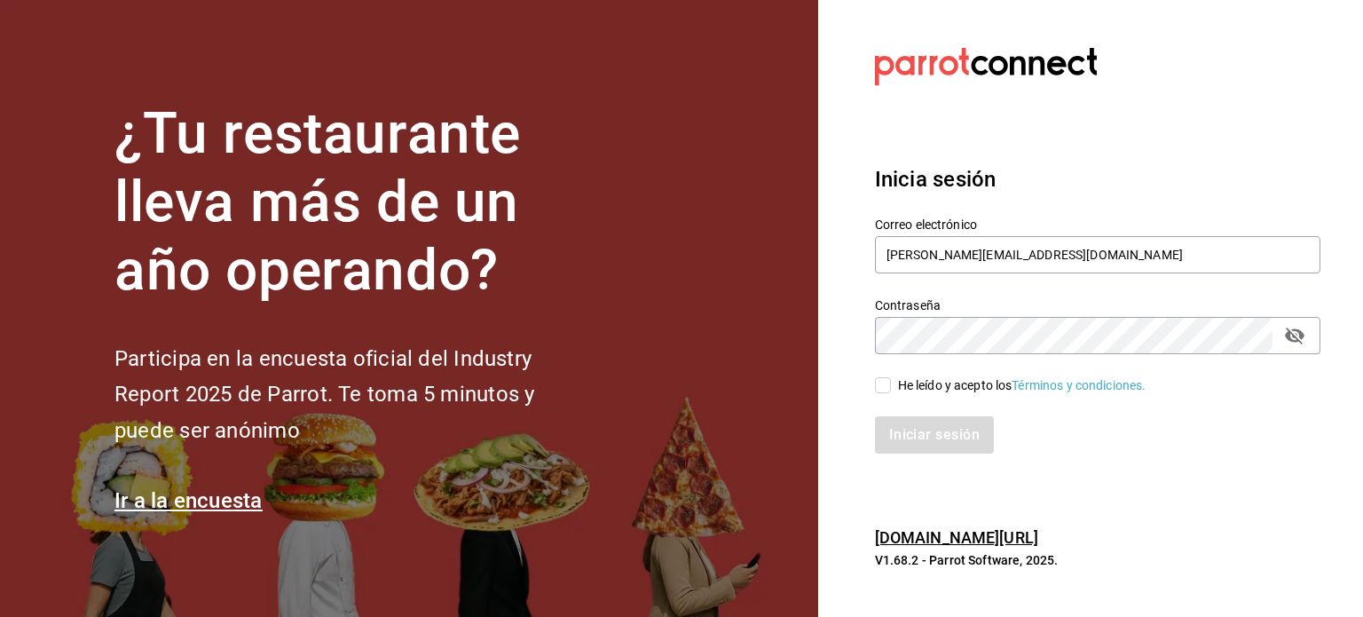
click at [953, 385] on div "He leído y acepto los Términos y condiciones." at bounding box center [1022, 385] width 249 height 19
click at [891, 385] on input "He leído y acepto los Términos y condiciones." at bounding box center [883, 385] width 16 height 16
checkbox input "true"
click at [951, 425] on button "Iniciar sesión" at bounding box center [935, 434] width 121 height 37
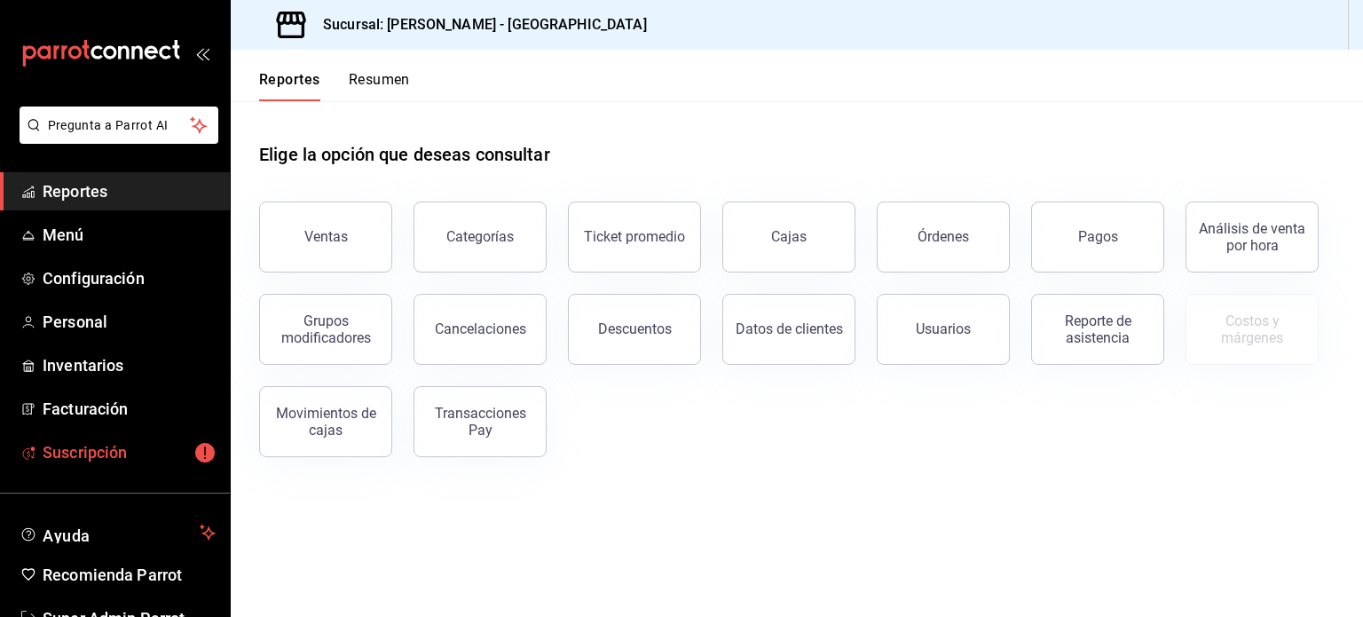
click at [134, 449] on span "Suscripción" at bounding box center [129, 452] width 173 height 24
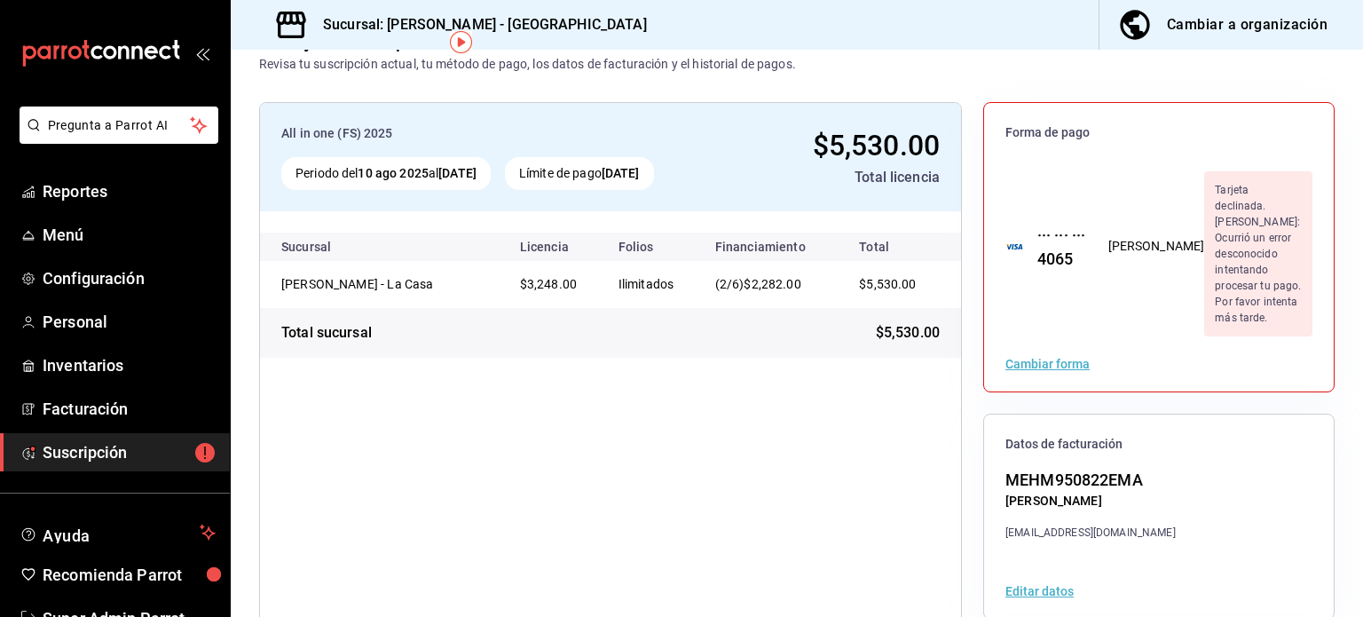
scroll to position [242, 0]
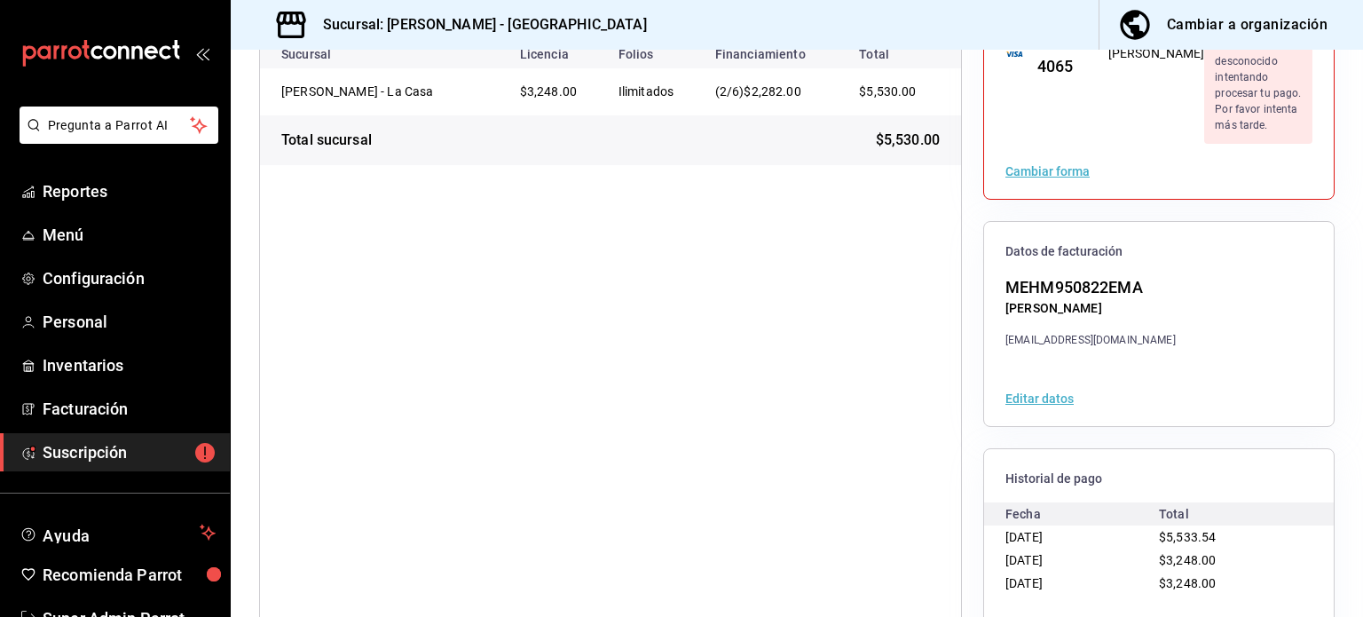
click at [1047, 616] on button "Ver historial" at bounding box center [1040, 626] width 69 height 12
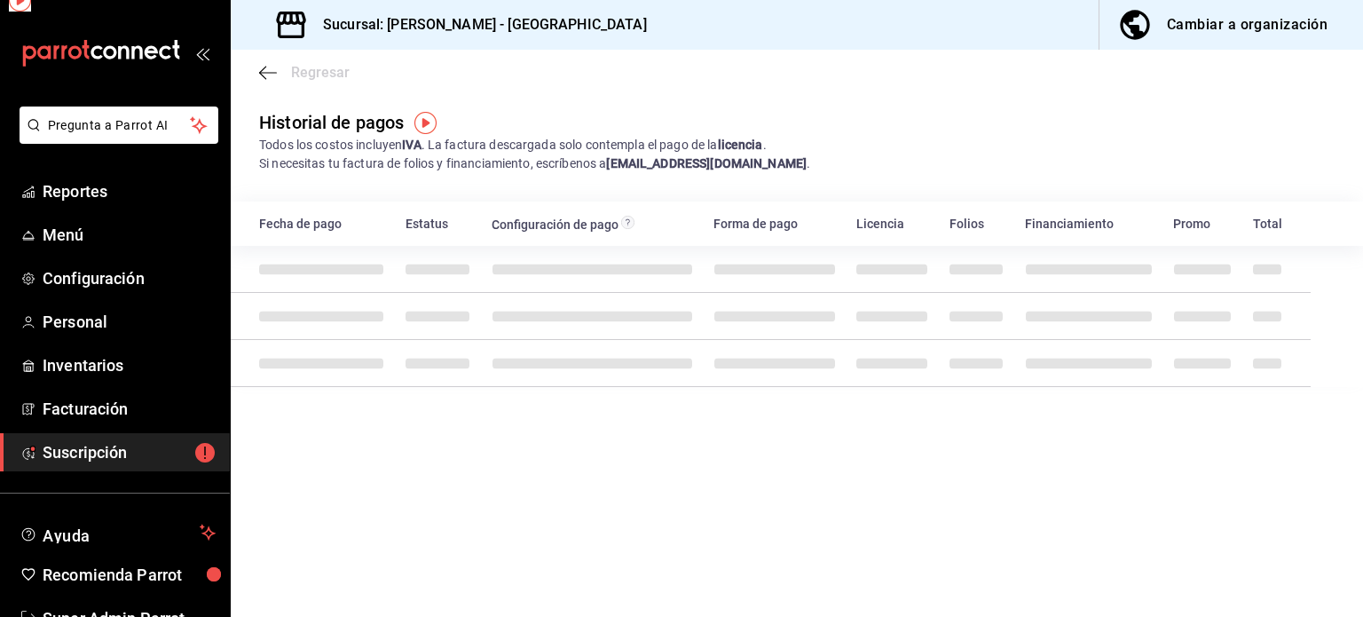
click at [1046, 565] on main "Regresar Historial de pagos Todos los costos incluyen IVA . La factura descarga…" at bounding box center [797, 333] width 1133 height 567
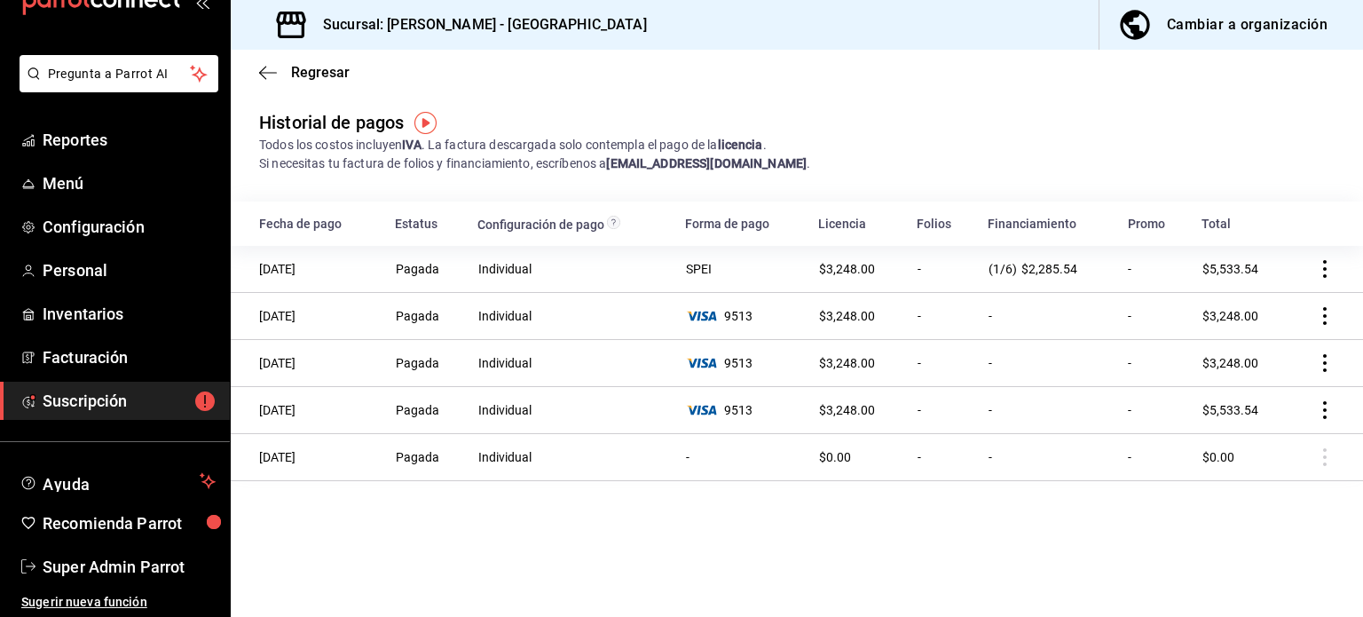
scroll to position [52, 0]
drag, startPoint x: 71, startPoint y: 565, endPoint x: 151, endPoint y: 552, distance: 81.0
click at [71, 565] on span "Super Admin Parrot" at bounding box center [129, 566] width 173 height 24
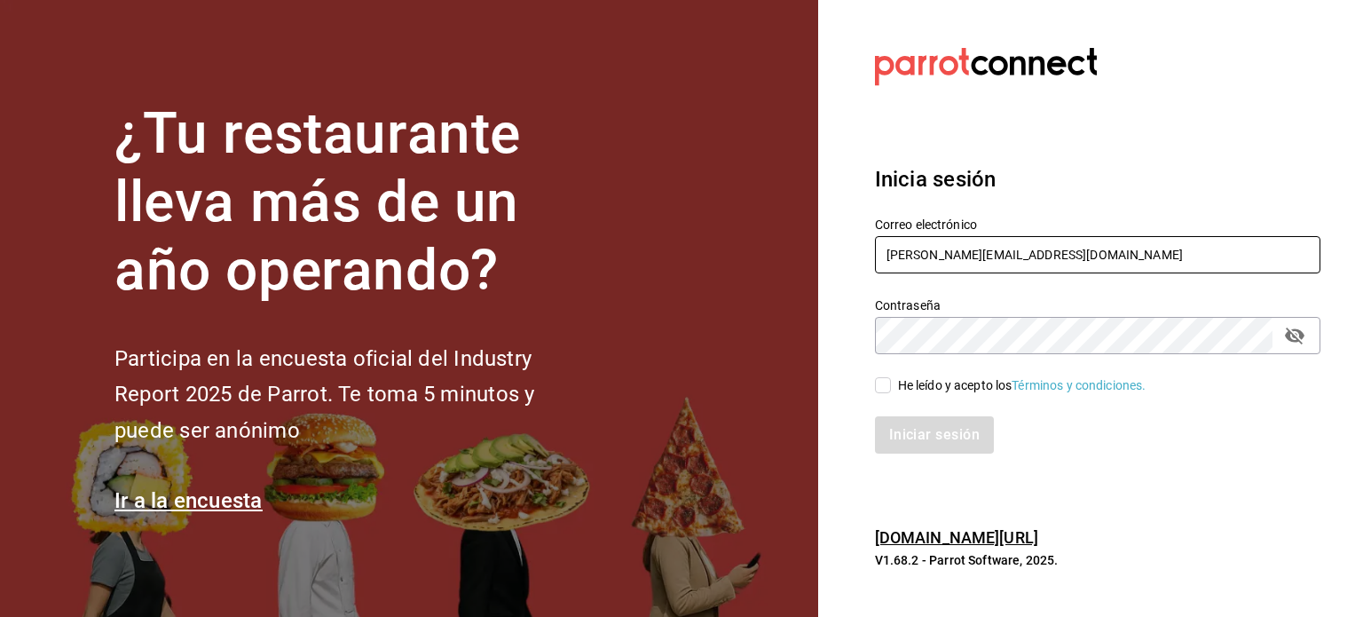
click at [980, 250] on input "[PERSON_NAME][EMAIL_ADDRESS][DOMAIN_NAME]" at bounding box center [1098, 254] width 446 height 37
click at [980, 250] on input "reyna@bcs.com" at bounding box center [1098, 254] width 446 height 37
paste input "losparientes@cdmx"
type input "losparientes@cdmx.com"
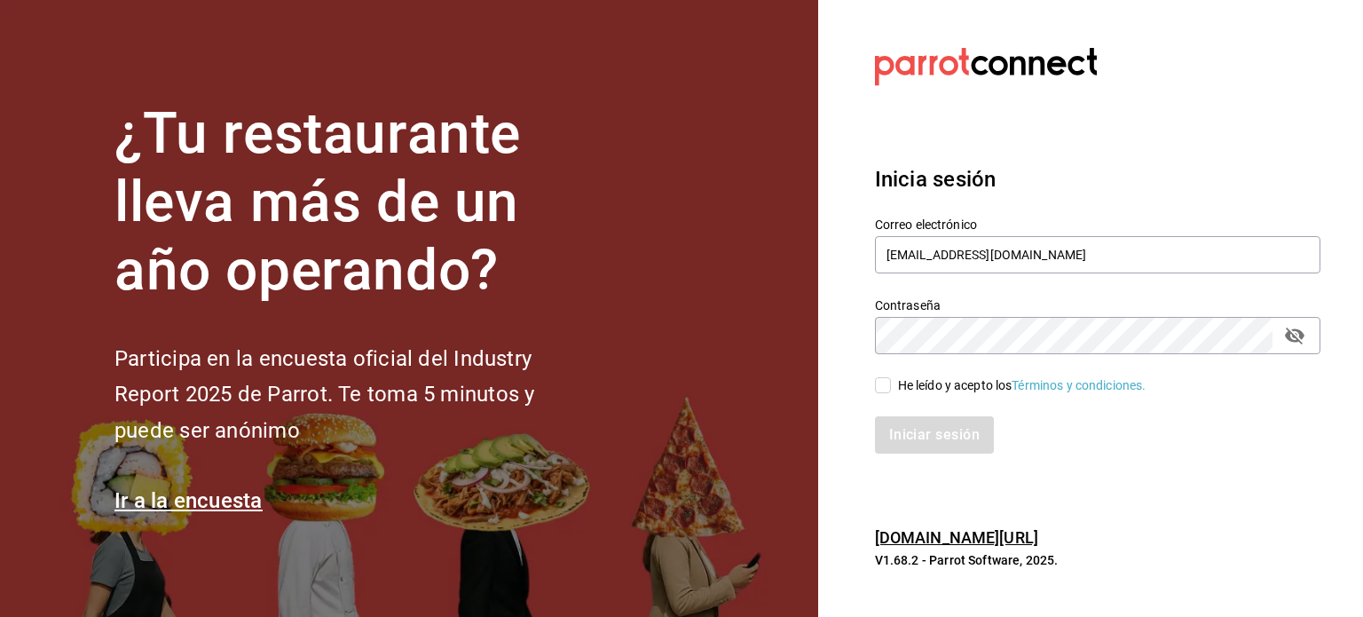
click at [899, 393] on div "He leído y acepto los Términos y condiciones." at bounding box center [1022, 385] width 249 height 19
click at [891, 393] on input "He leído y acepto los Términos y condiciones." at bounding box center [883, 385] width 16 height 16
checkbox input "true"
click at [925, 436] on button "Iniciar sesión" at bounding box center [935, 434] width 121 height 37
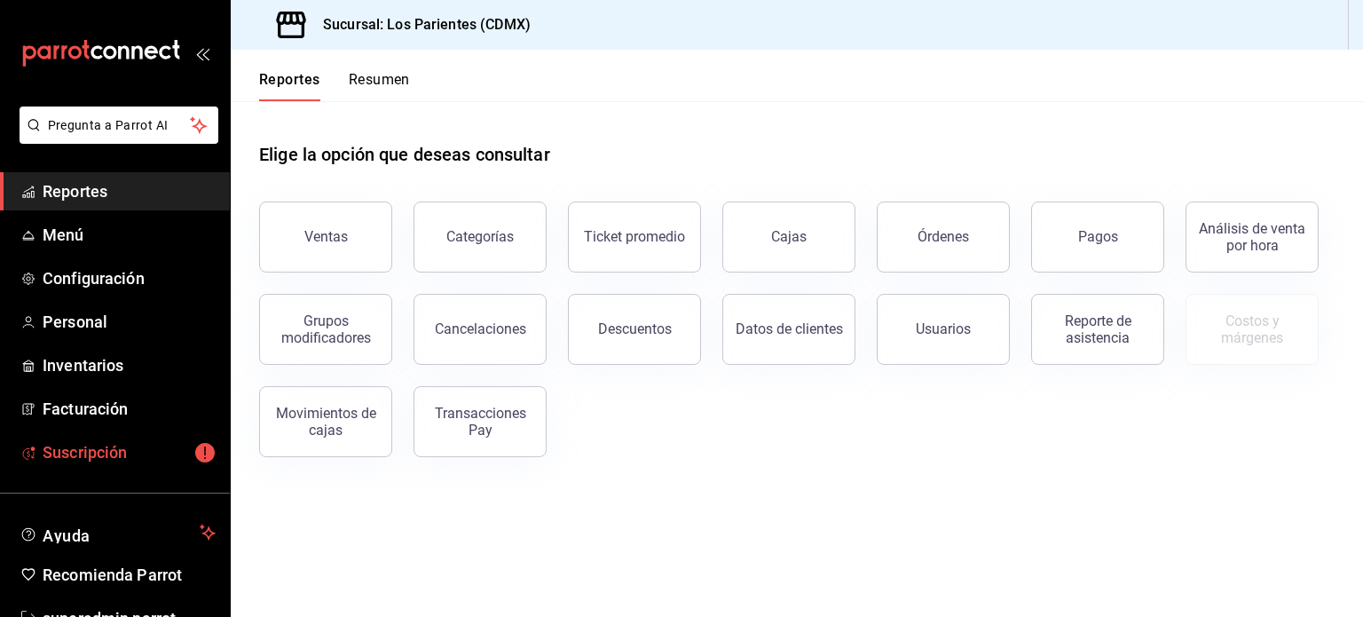
click at [112, 454] on span "Suscripción" at bounding box center [129, 452] width 173 height 24
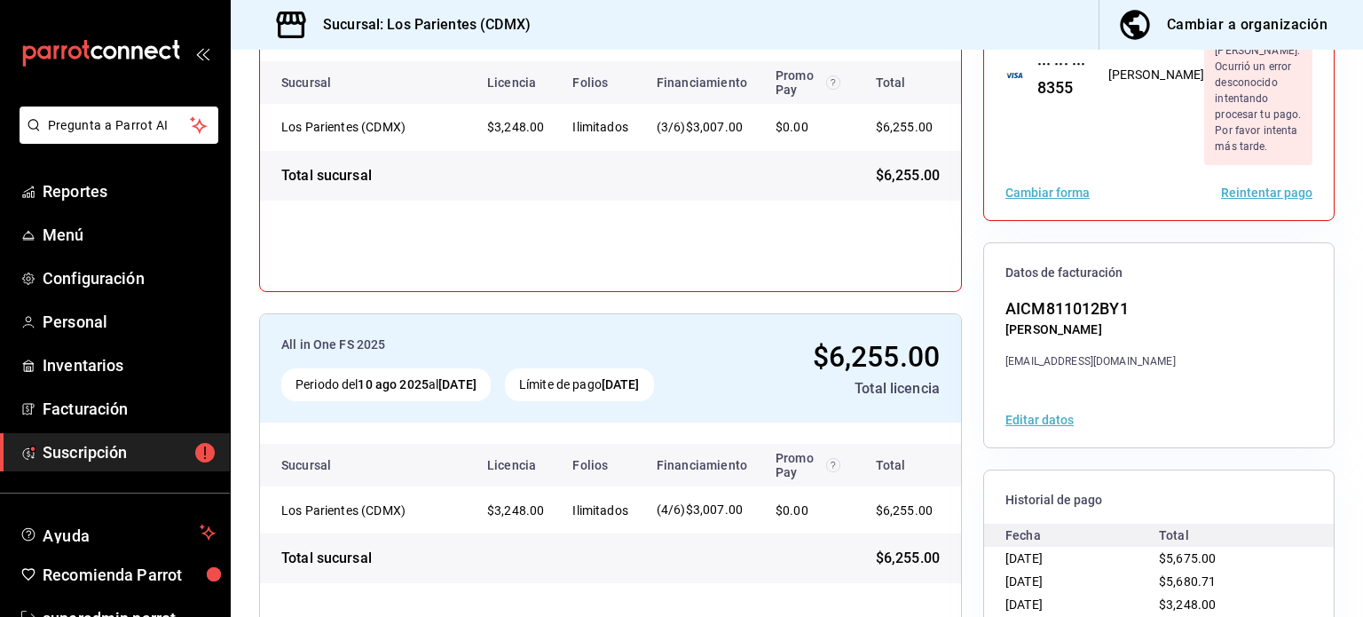
scroll to position [296, 0]
